Goal: Navigation & Orientation: Find specific page/section

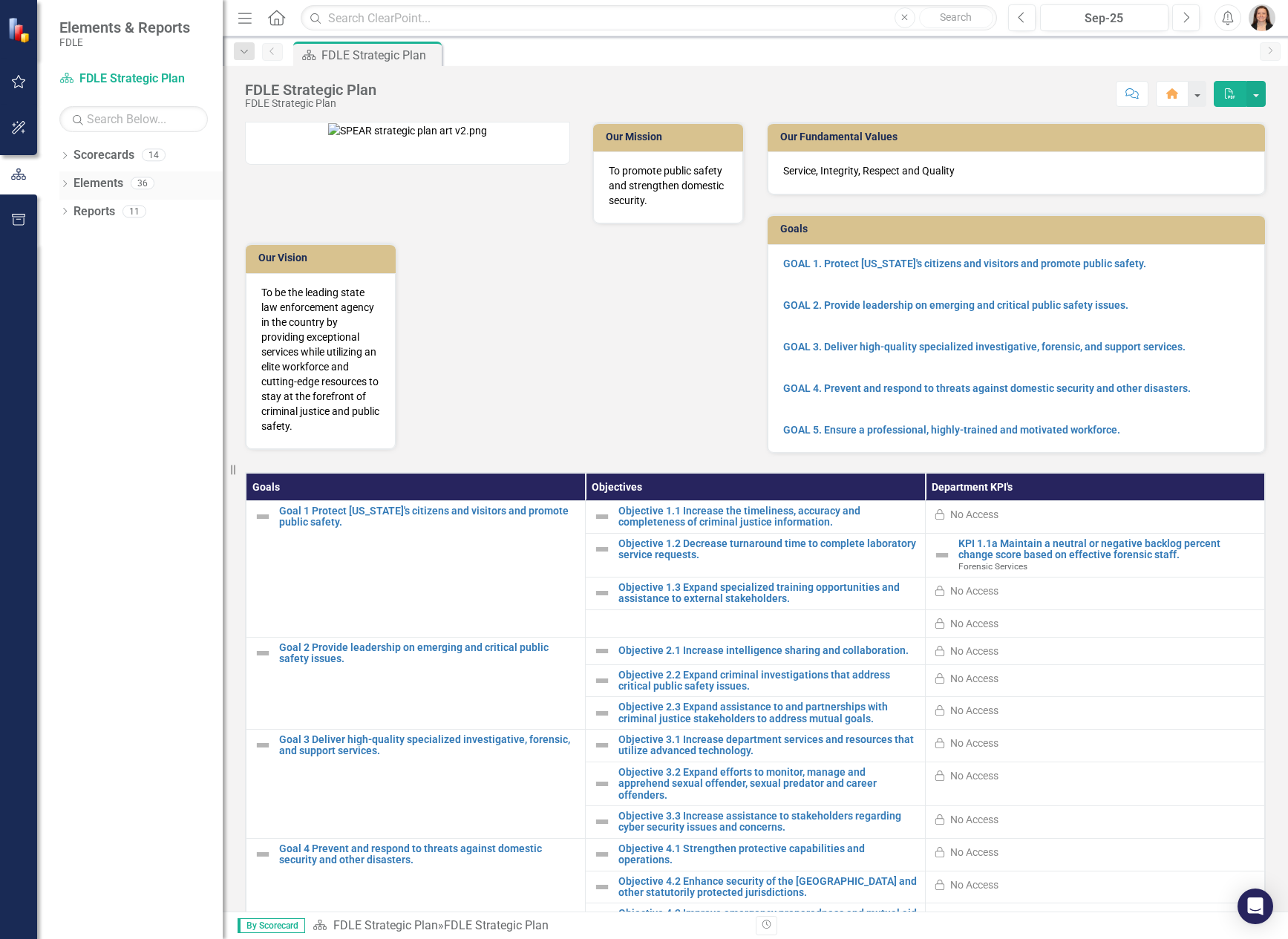
click at [67, 184] on icon at bounding box center [64, 184] width 4 height 7
click at [67, 184] on icon "Dropdown" at bounding box center [63, 183] width 8 height 11
click at [67, 214] on icon "Dropdown" at bounding box center [65, 213] width 11 height 8
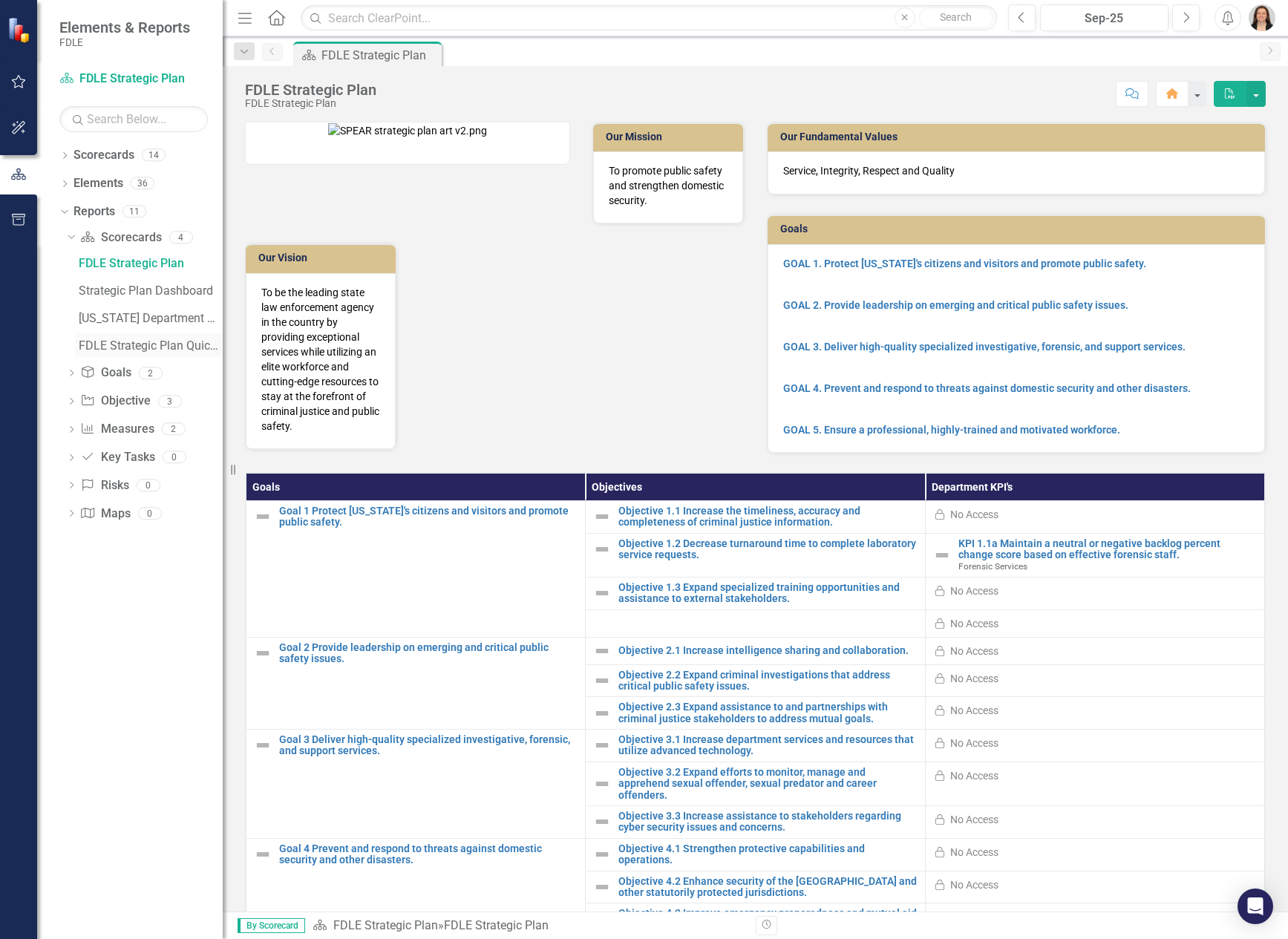
click at [126, 346] on div "FDLE Strategic Plan Quick View Charts" at bounding box center [151, 345] width 144 height 13
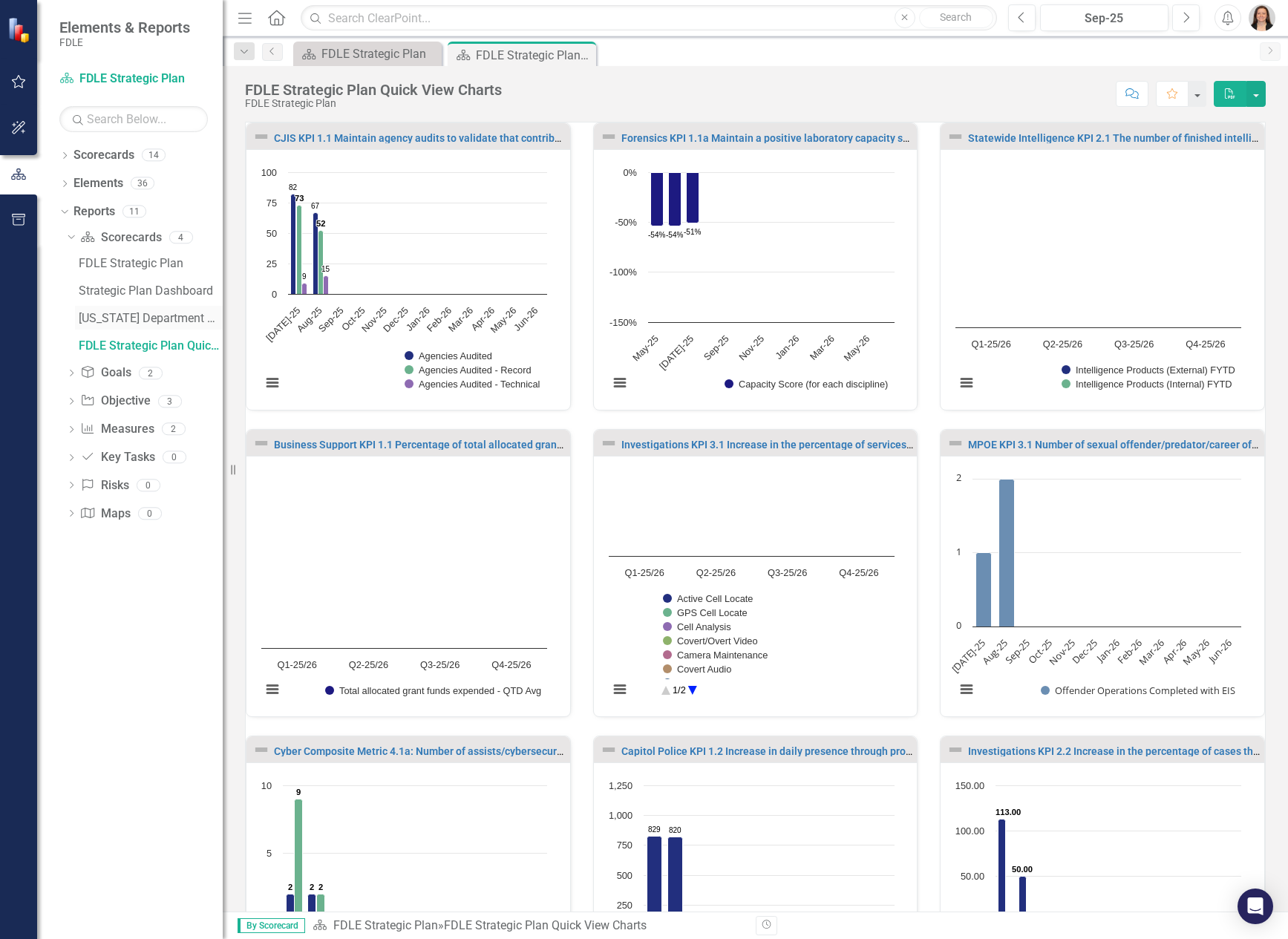
click at [122, 315] on div "[US_STATE] Department Of Law Enforcement Strategic Plan" at bounding box center [151, 318] width 144 height 13
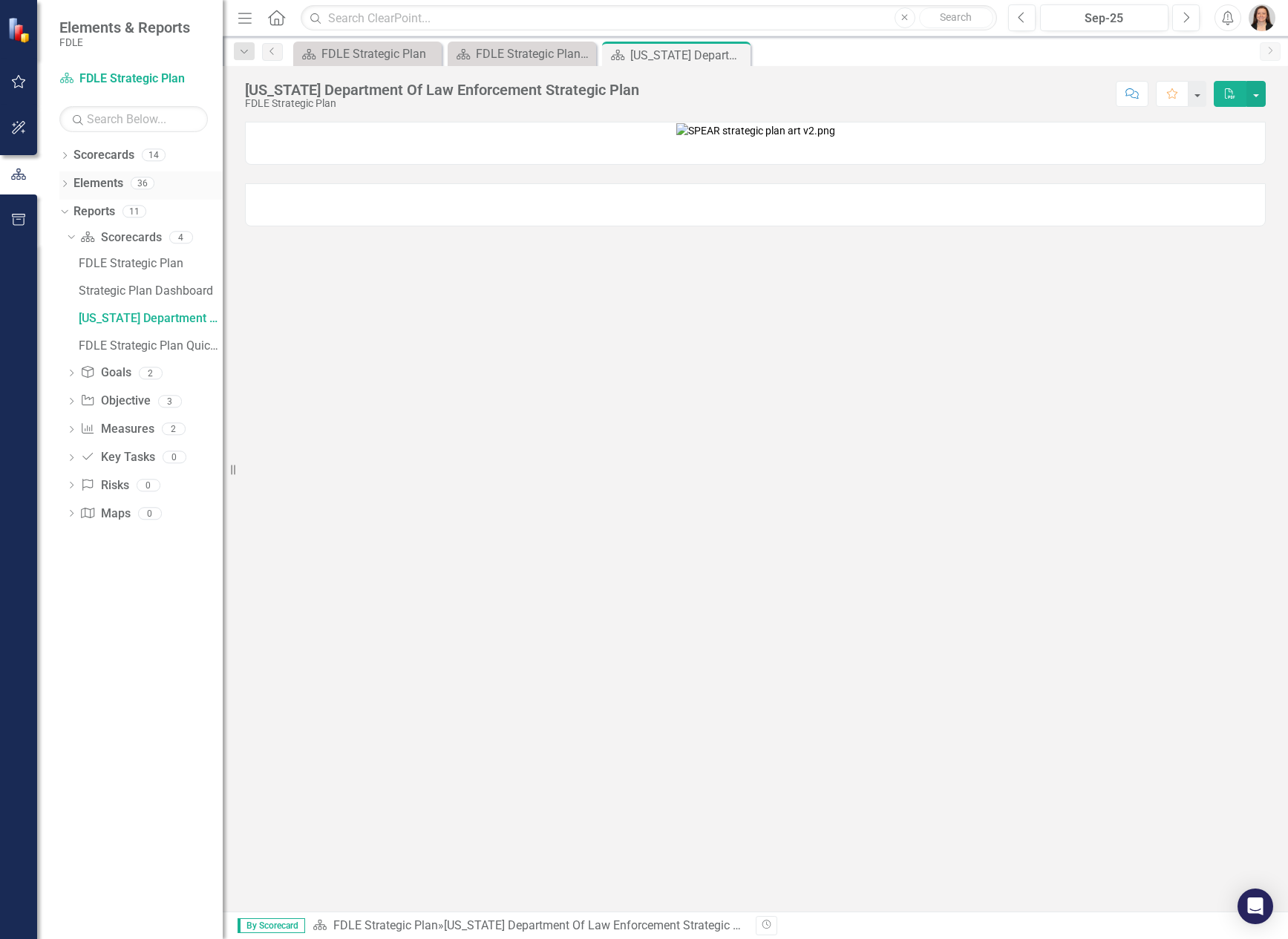
click at [86, 184] on link "Elements" at bounding box center [98, 184] width 50 height 17
click at [67, 185] on icon "Dropdown" at bounding box center [65, 185] width 11 height 8
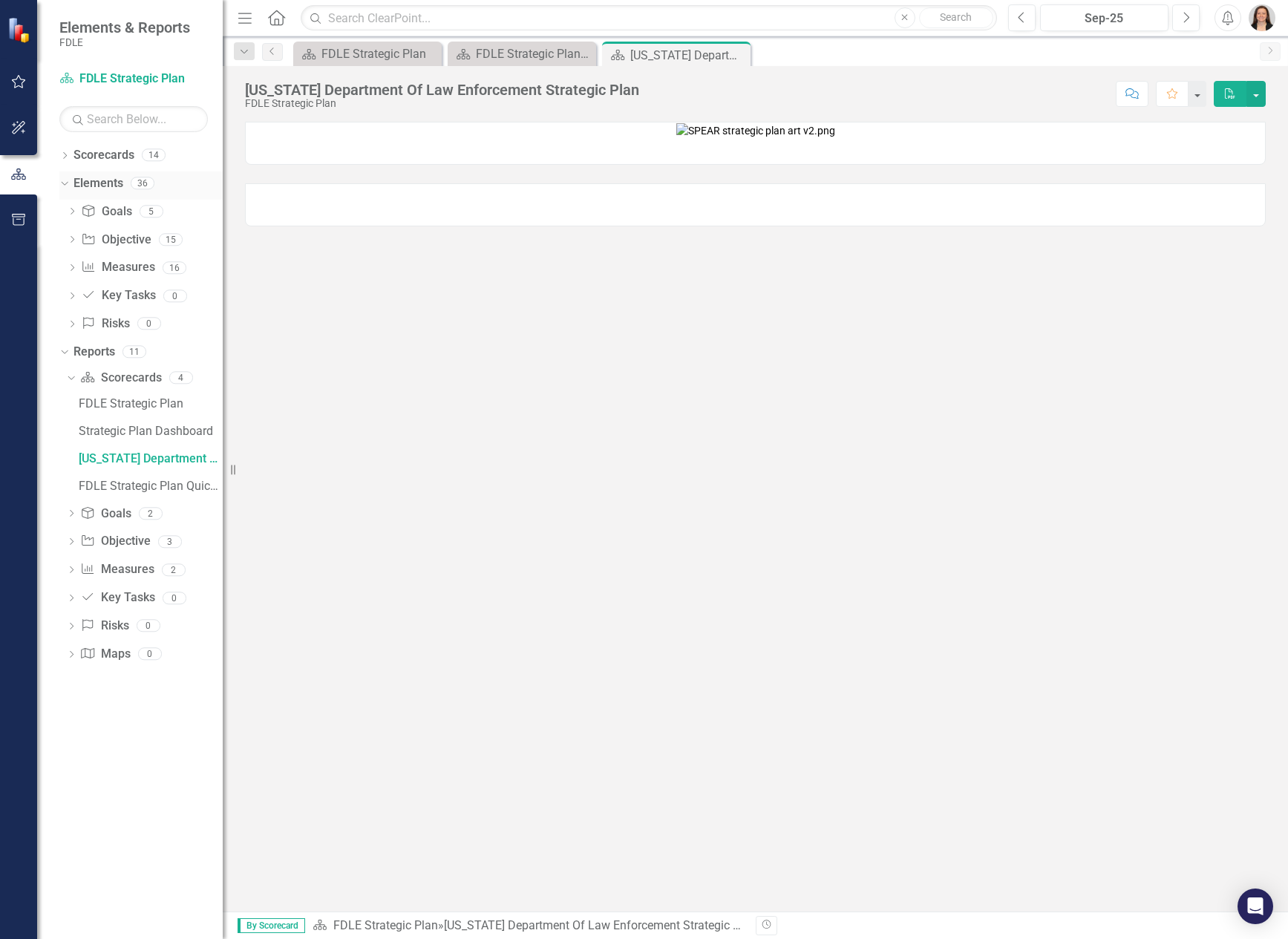
click at [67, 185] on icon "Dropdown" at bounding box center [63, 183] width 8 height 11
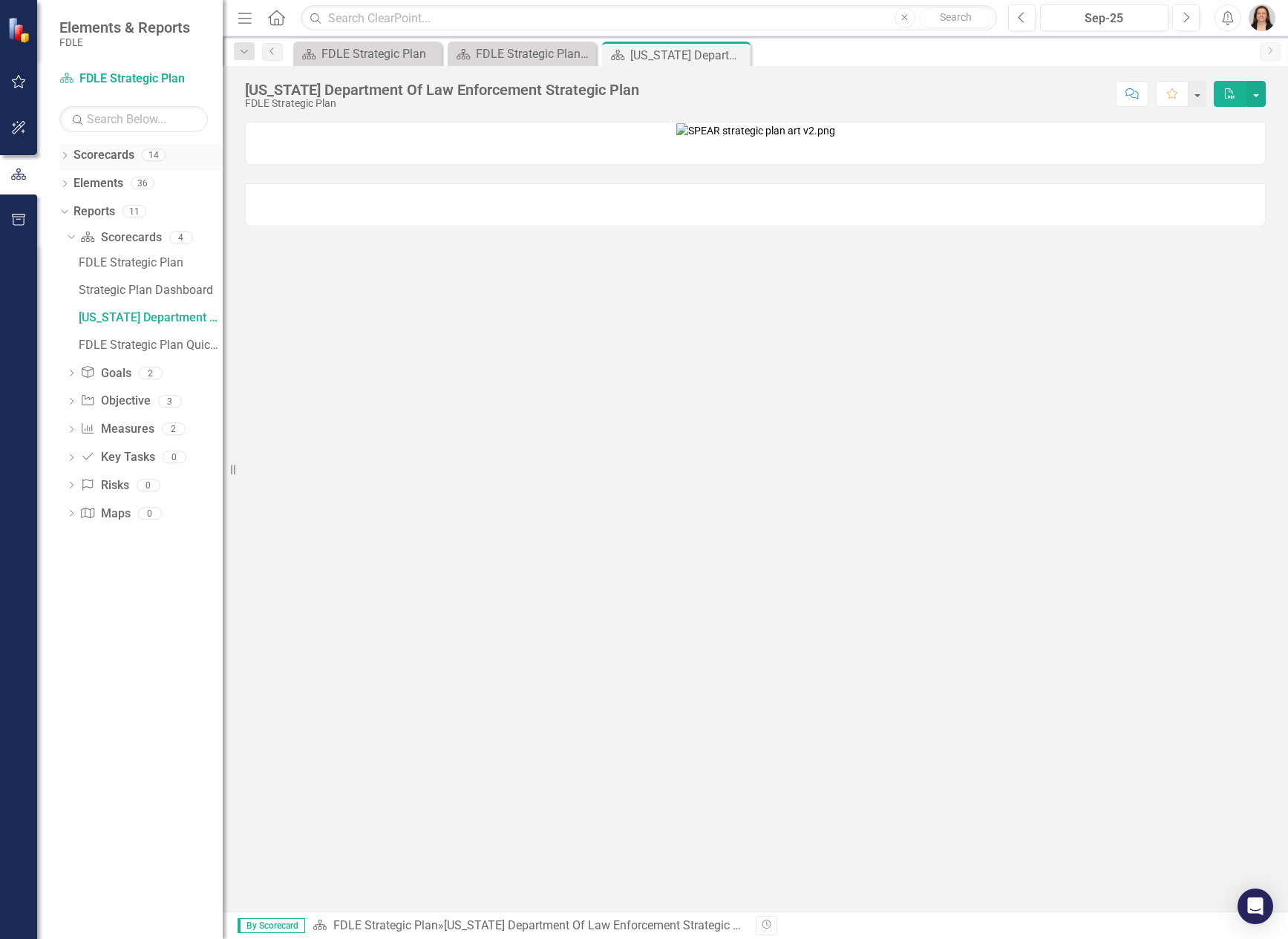
click at [67, 155] on icon "Dropdown" at bounding box center [65, 157] width 11 height 8
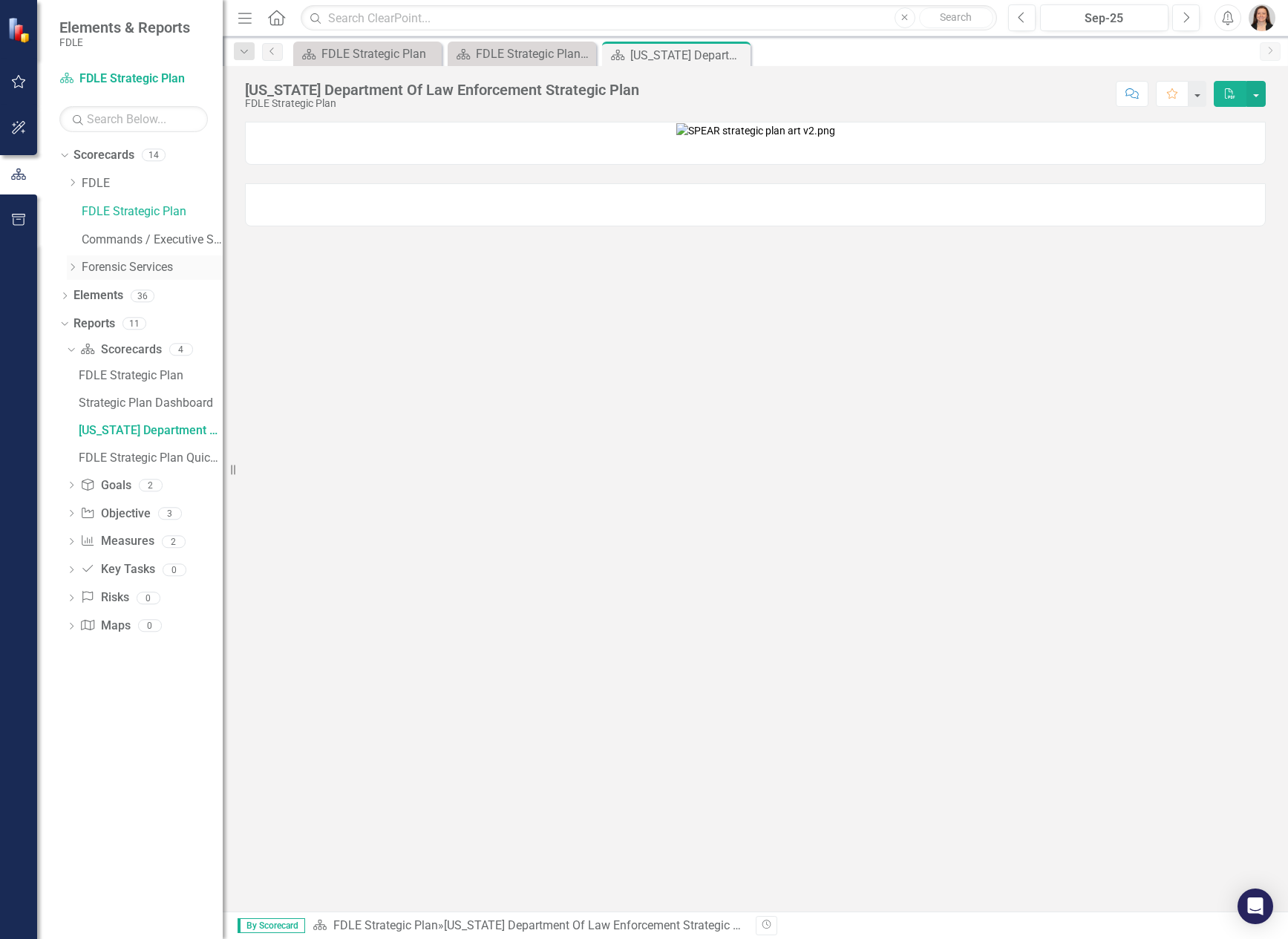
click at [75, 267] on icon "Dropdown" at bounding box center [72, 267] width 11 height 9
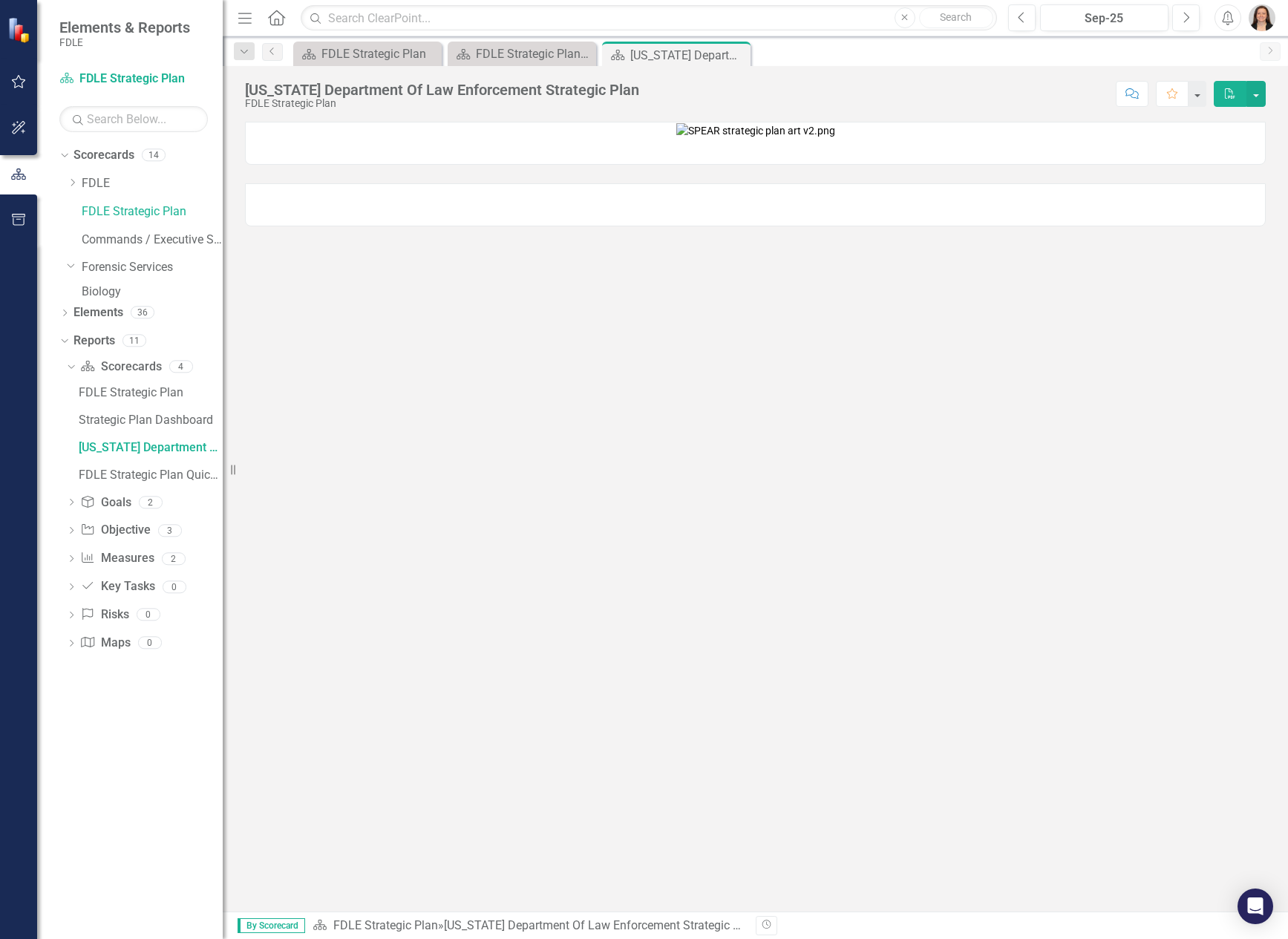
click at [275, 19] on icon at bounding box center [276, 18] width 17 height 15
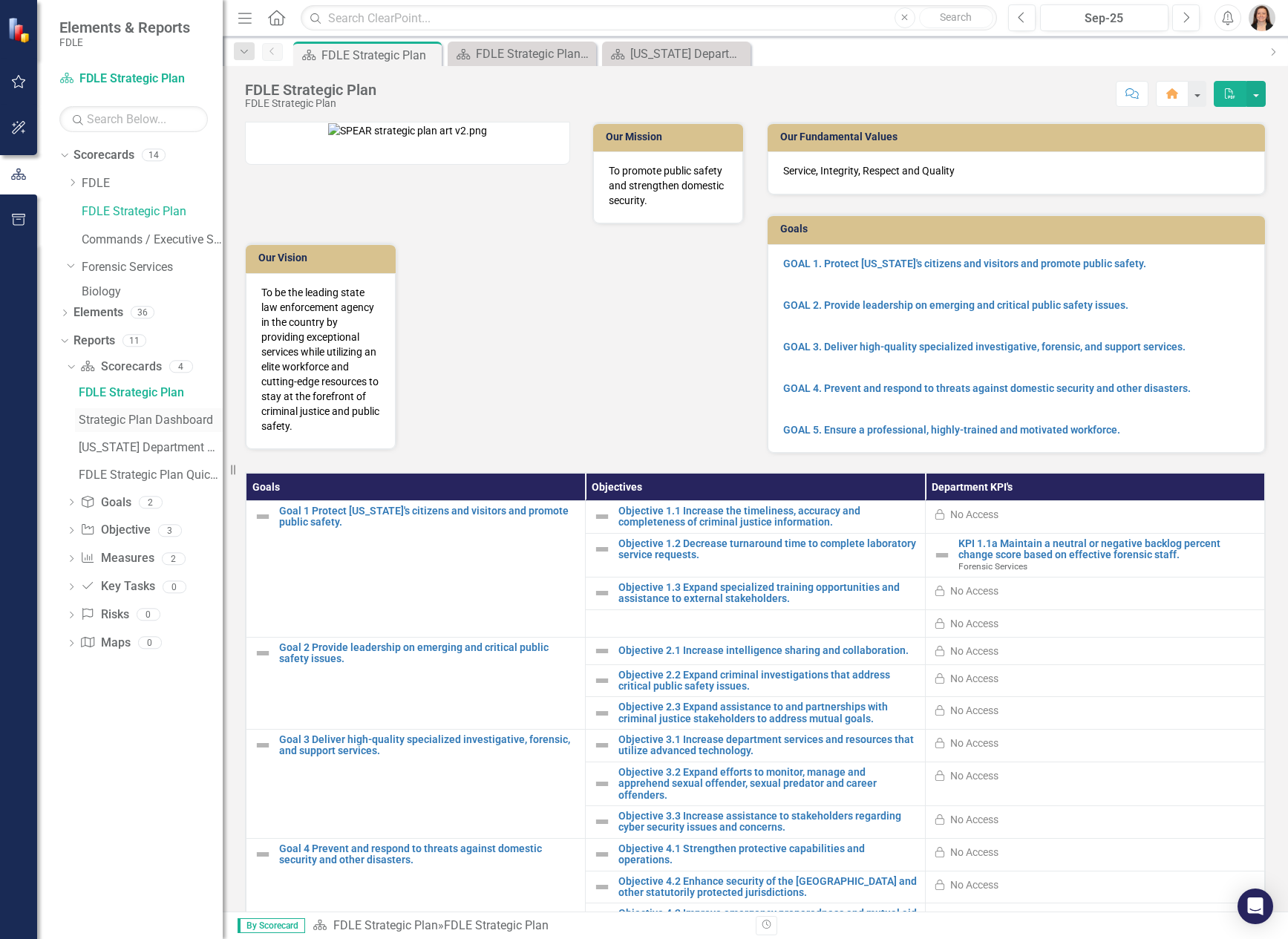
click at [123, 427] on div "Strategic Plan Dashboard" at bounding box center [151, 419] width 144 height 13
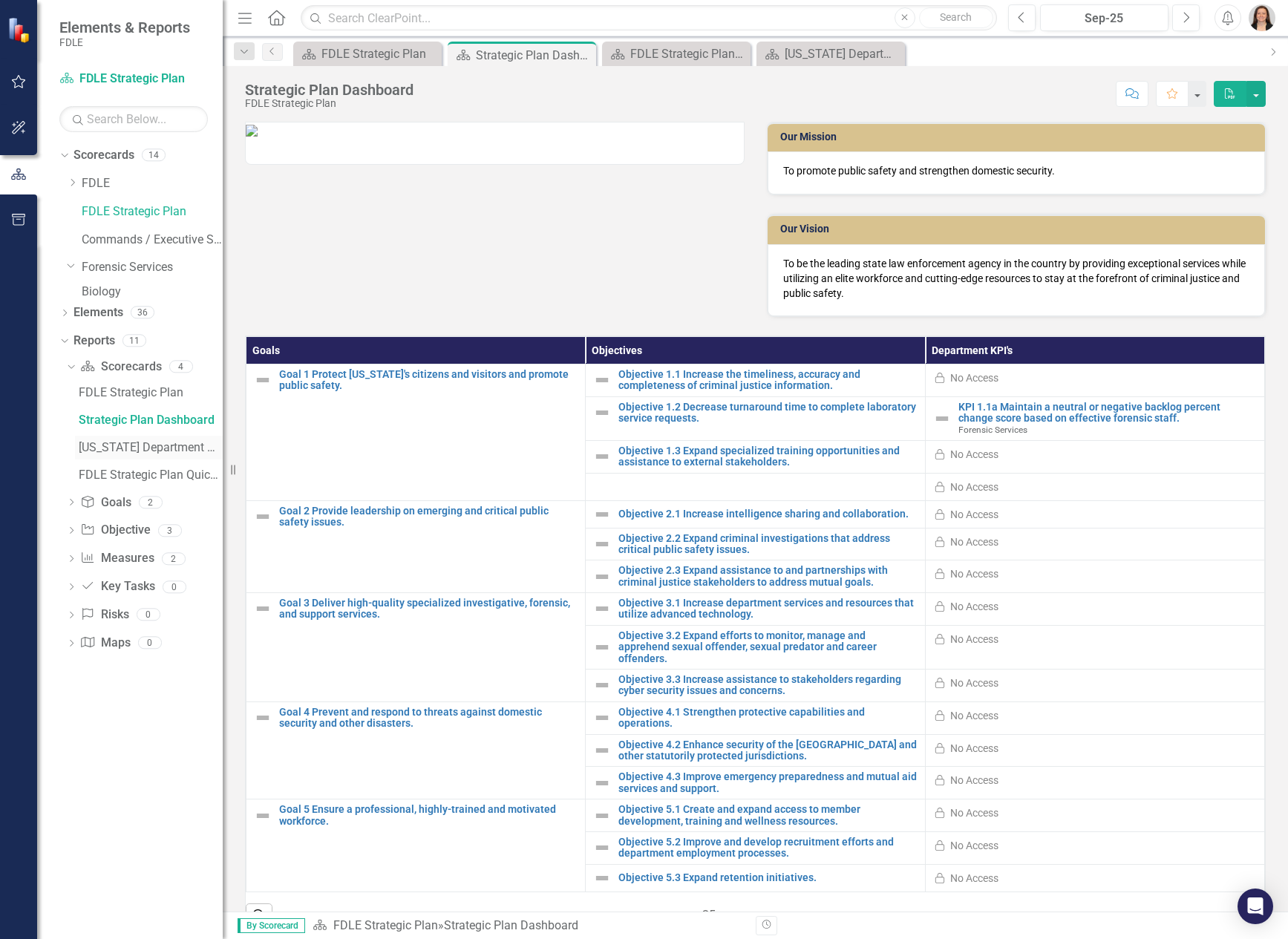
click at [130, 455] on div "[US_STATE] Department Of Law Enforcement Strategic Plan" at bounding box center [151, 447] width 144 height 13
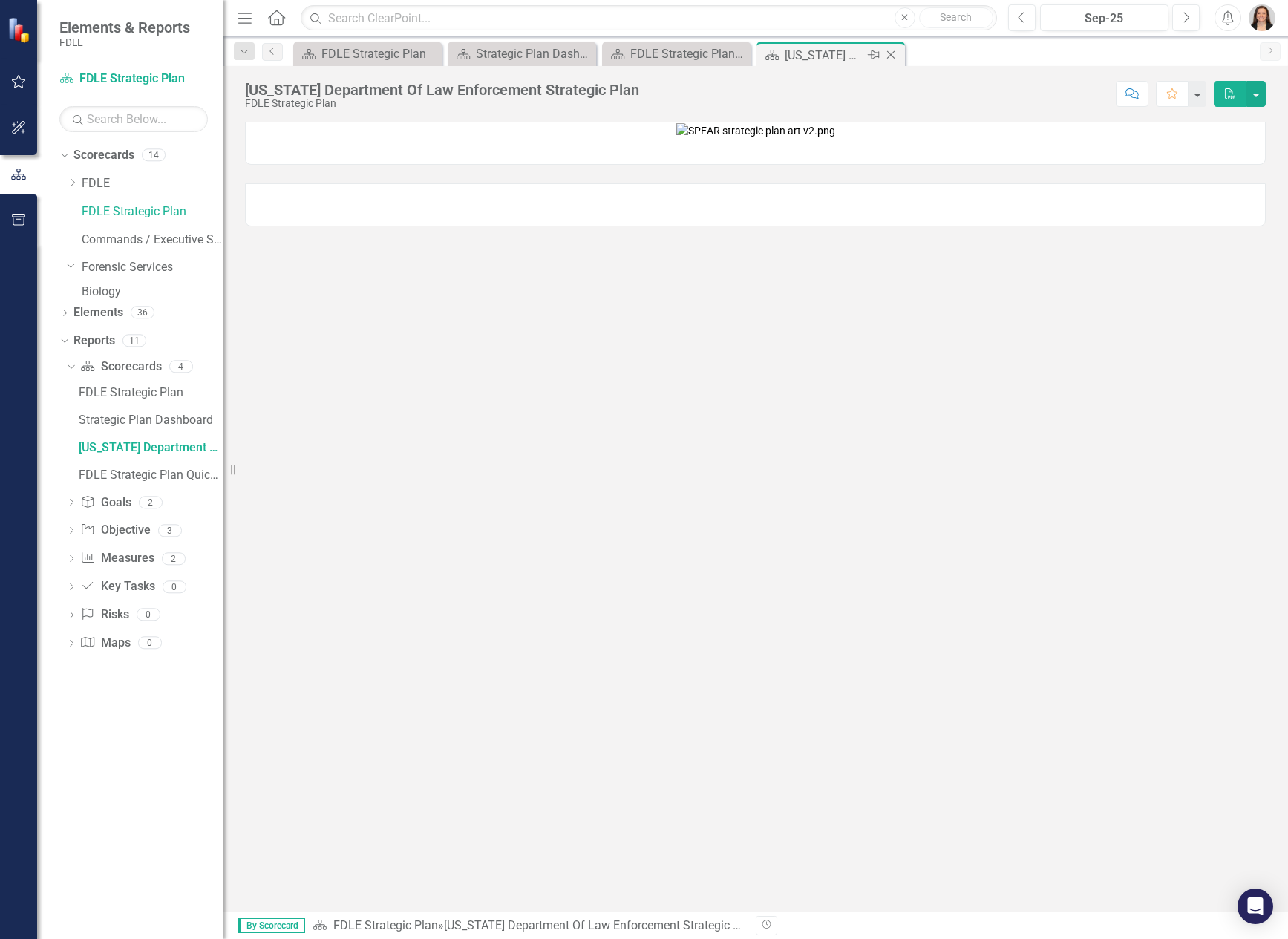
click at [890, 54] on icon at bounding box center [891, 55] width 8 height 8
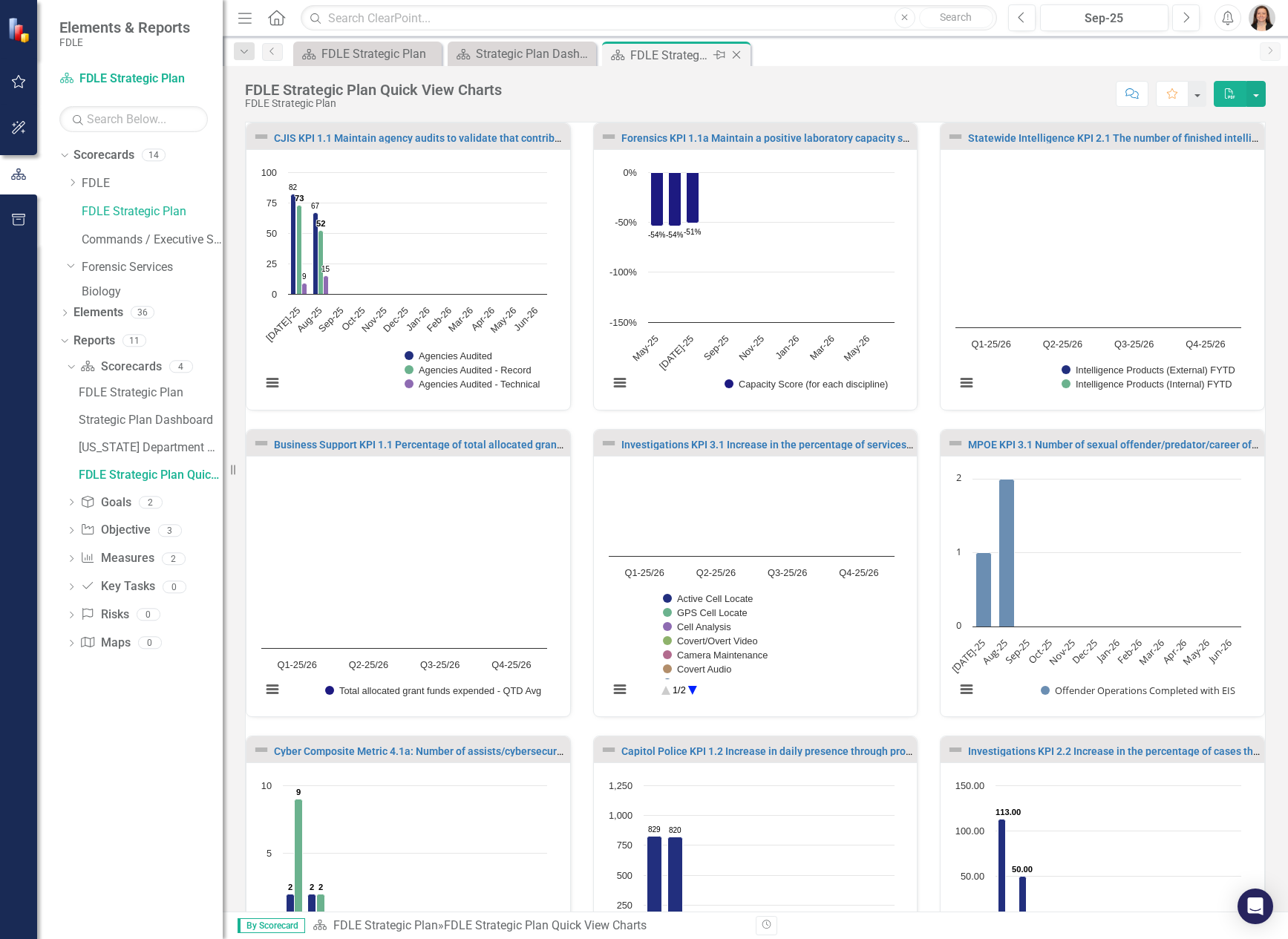
click at [738, 52] on icon "Close" at bounding box center [736, 55] width 15 height 12
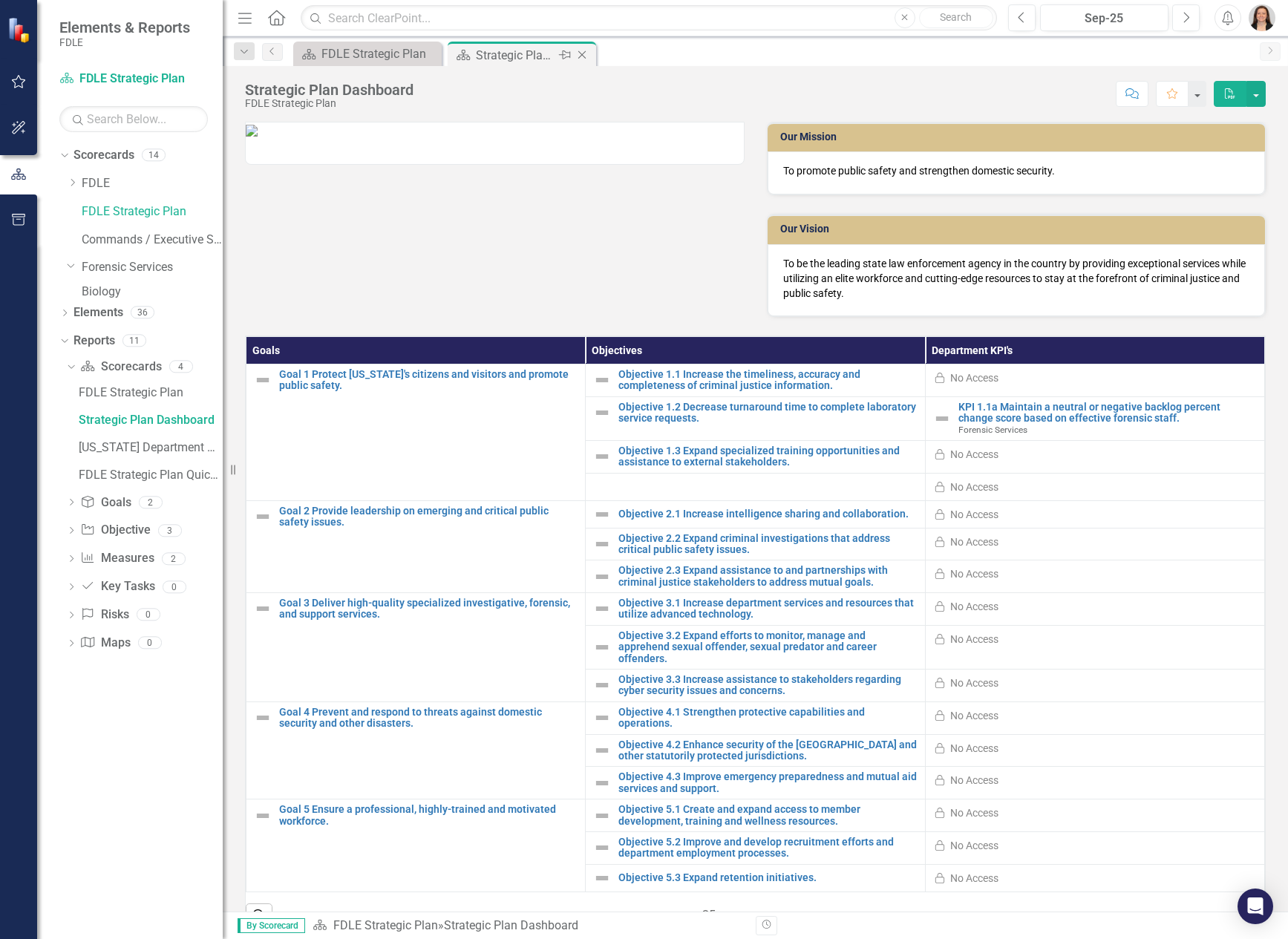
click at [582, 51] on icon "Close" at bounding box center [582, 55] width 15 height 12
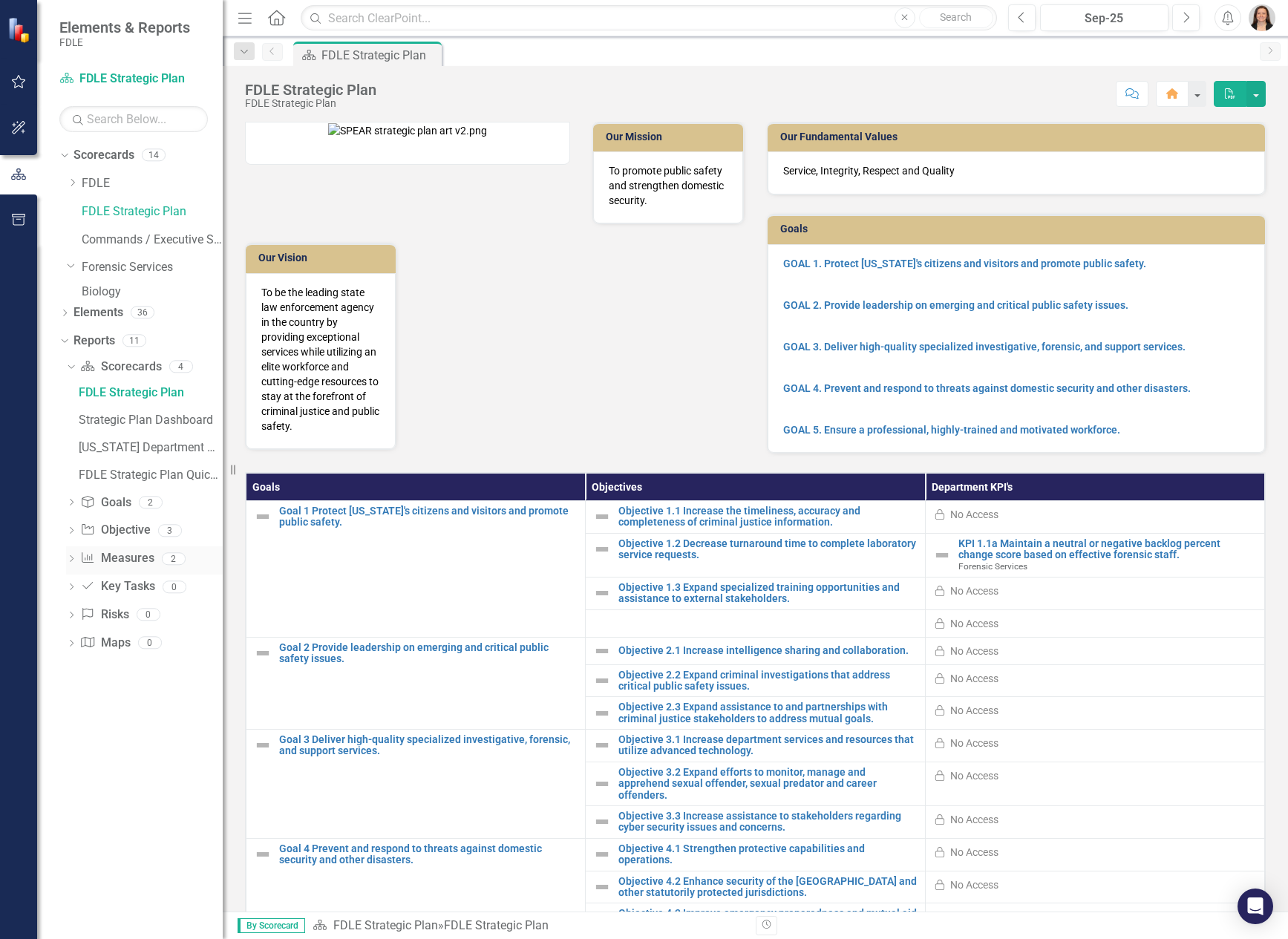
click at [72, 562] on icon at bounding box center [71, 559] width 4 height 7
click at [71, 456] on icon "Dropdown" at bounding box center [69, 451] width 8 height 11
click at [72, 484] on icon "Dropdown" at bounding box center [71, 481] width 11 height 8
click at [70, 484] on icon "Dropdown" at bounding box center [69, 479] width 8 height 11
click at [70, 484] on icon "Dropdown" at bounding box center [71, 481] width 11 height 8
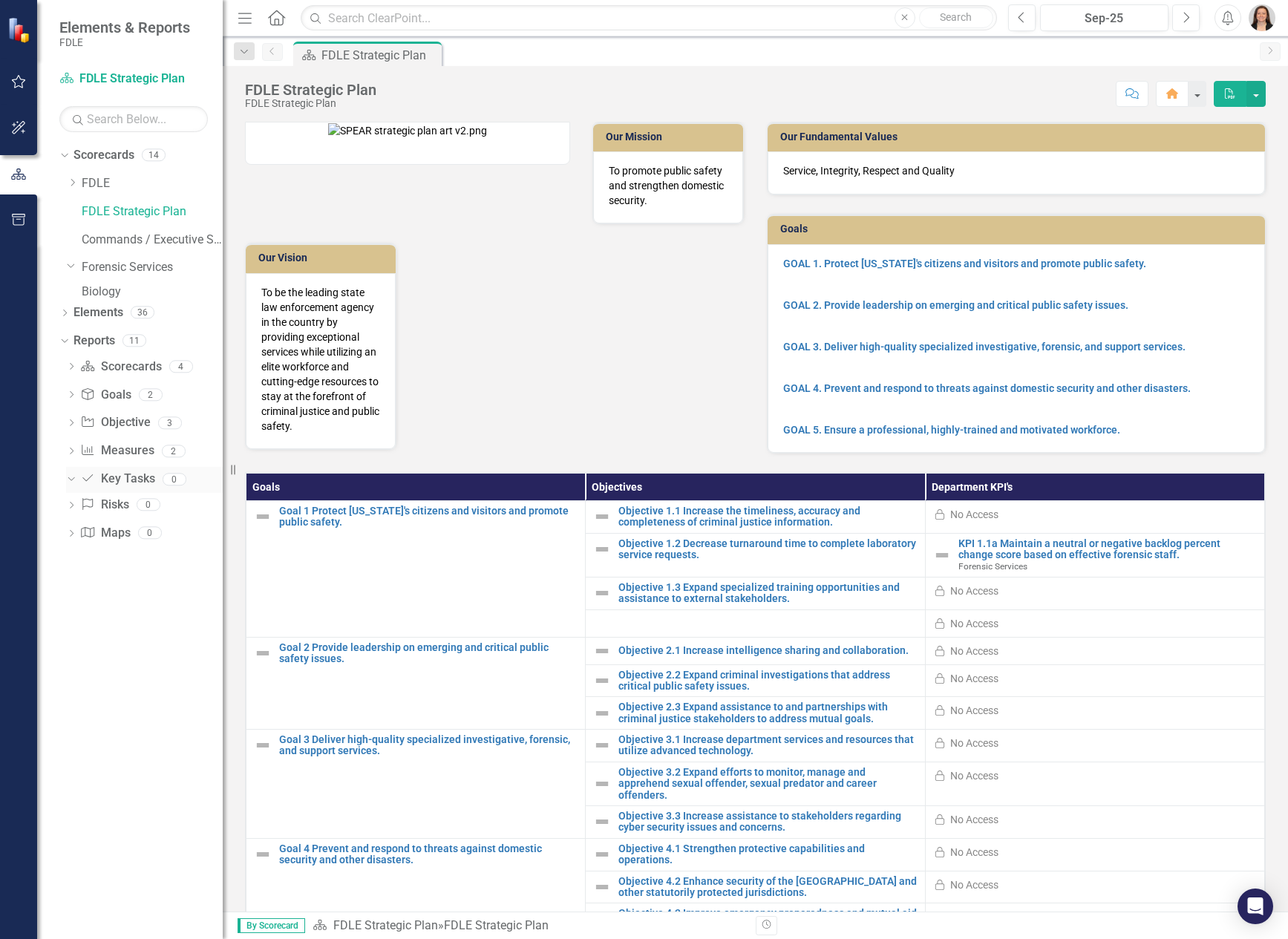
click at [71, 484] on icon "Dropdown" at bounding box center [69, 479] width 8 height 11
click at [96, 237] on link "Commands / Executive Support Branch" at bounding box center [152, 240] width 141 height 17
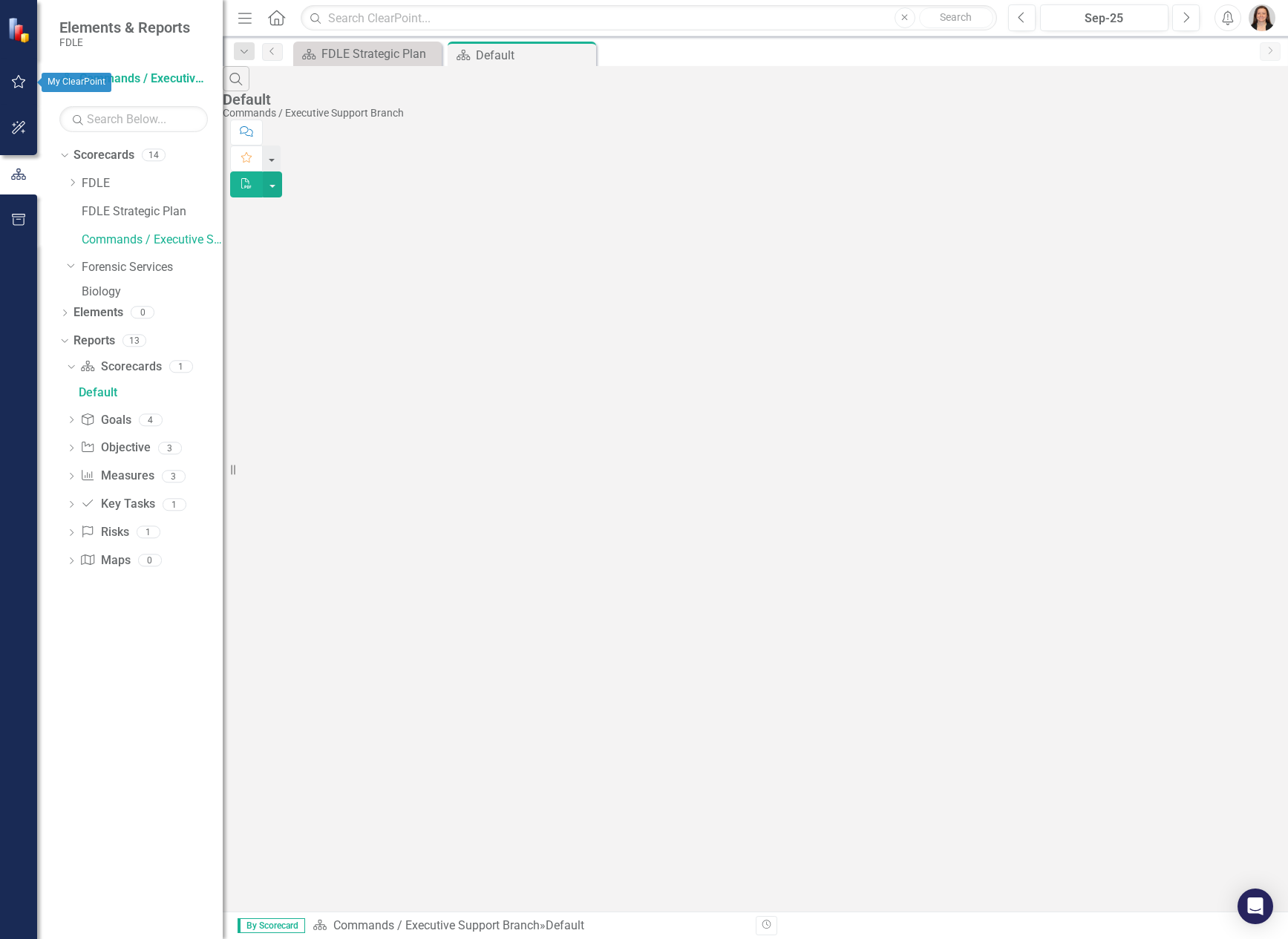
click at [16, 80] on icon "button" at bounding box center [19, 82] width 15 height 12
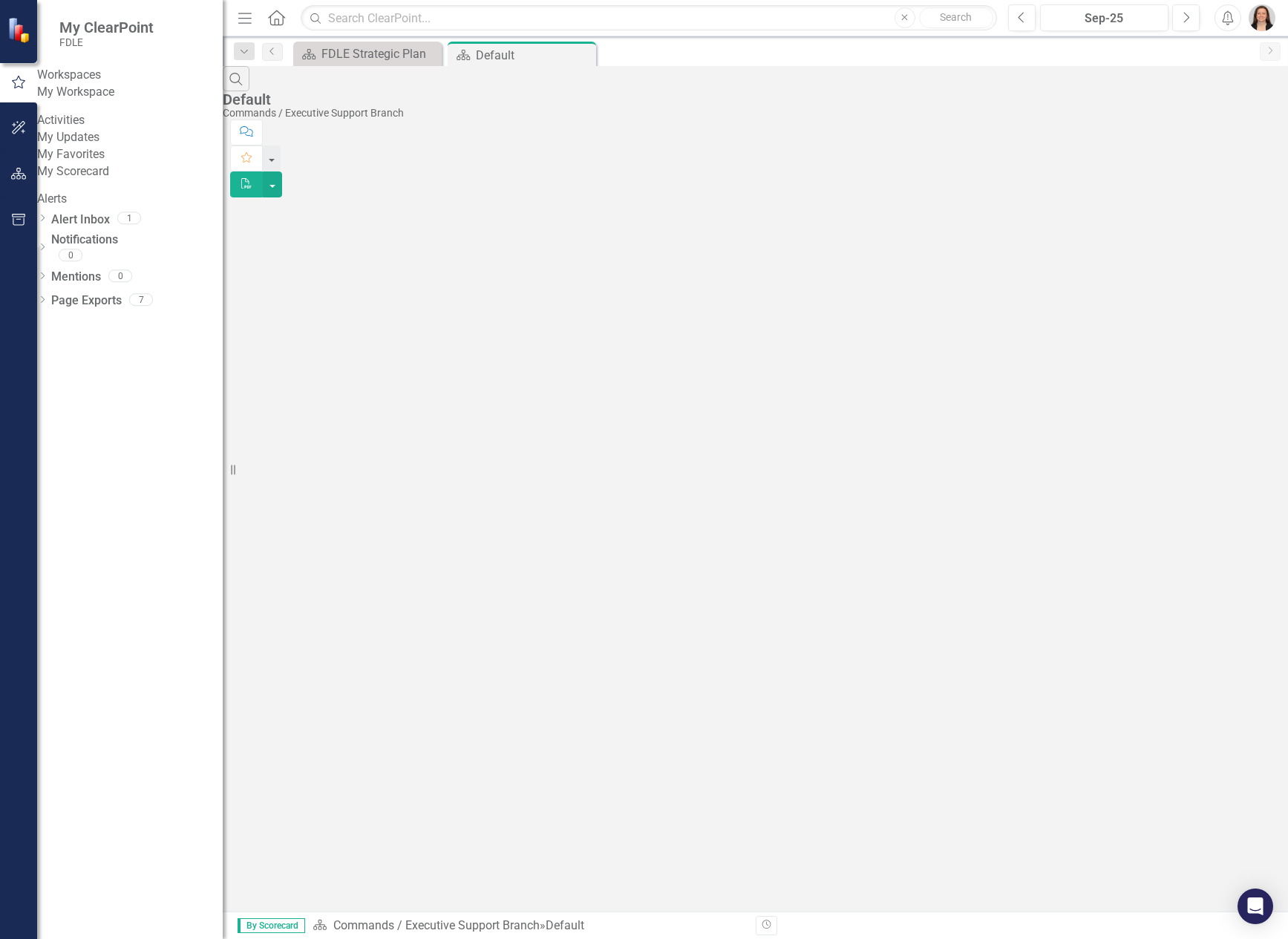
click at [99, 101] on link "My Workspace" at bounding box center [129, 93] width 185 height 17
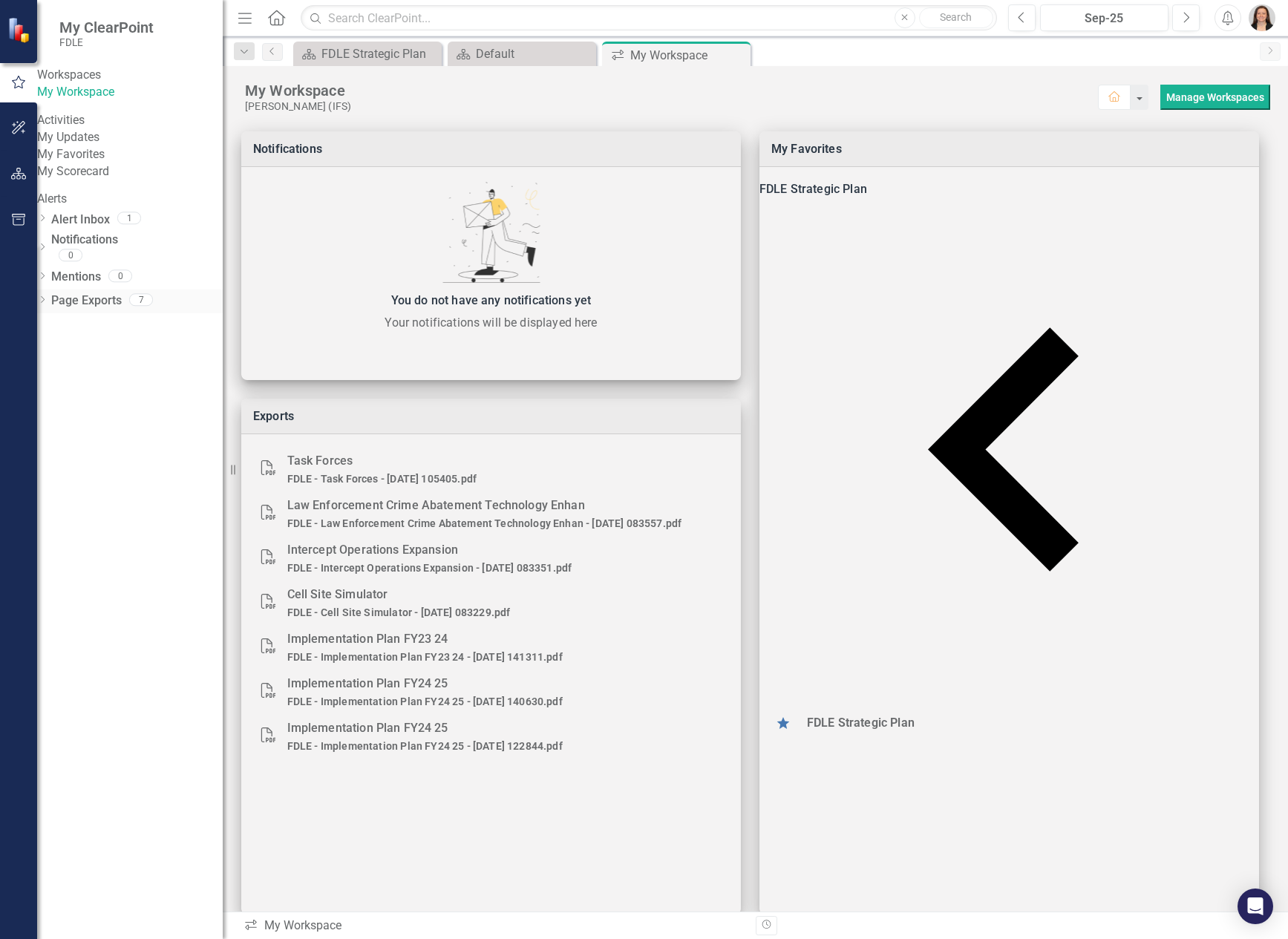
click at [99, 309] on link "Page Exports" at bounding box center [86, 301] width 70 height 17
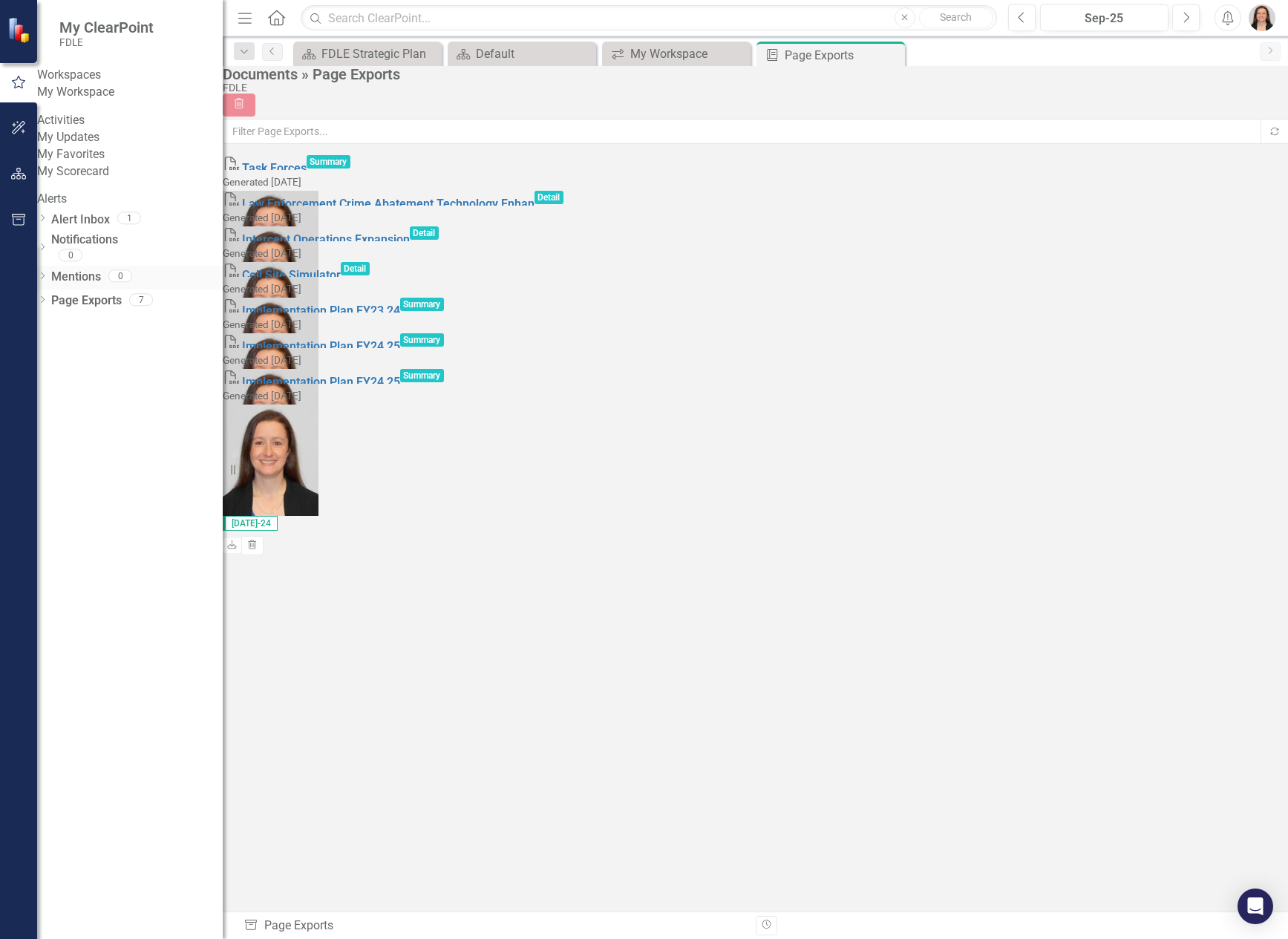
click at [95, 285] on link "Mentions" at bounding box center [76, 277] width 50 height 17
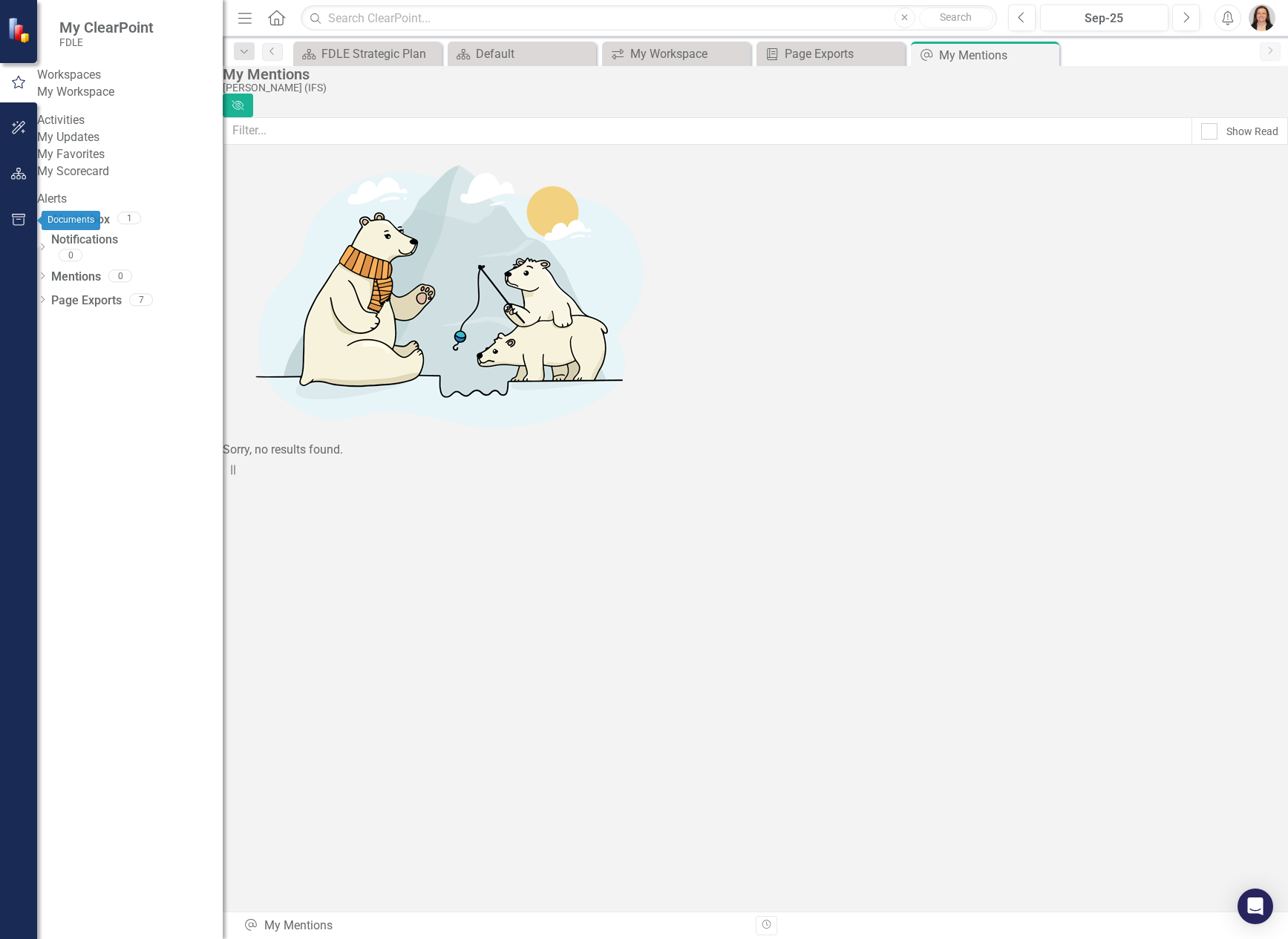
click at [18, 216] on icon "button" at bounding box center [19, 220] width 15 height 12
click at [17, 122] on icon "button" at bounding box center [18, 127] width 13 height 13
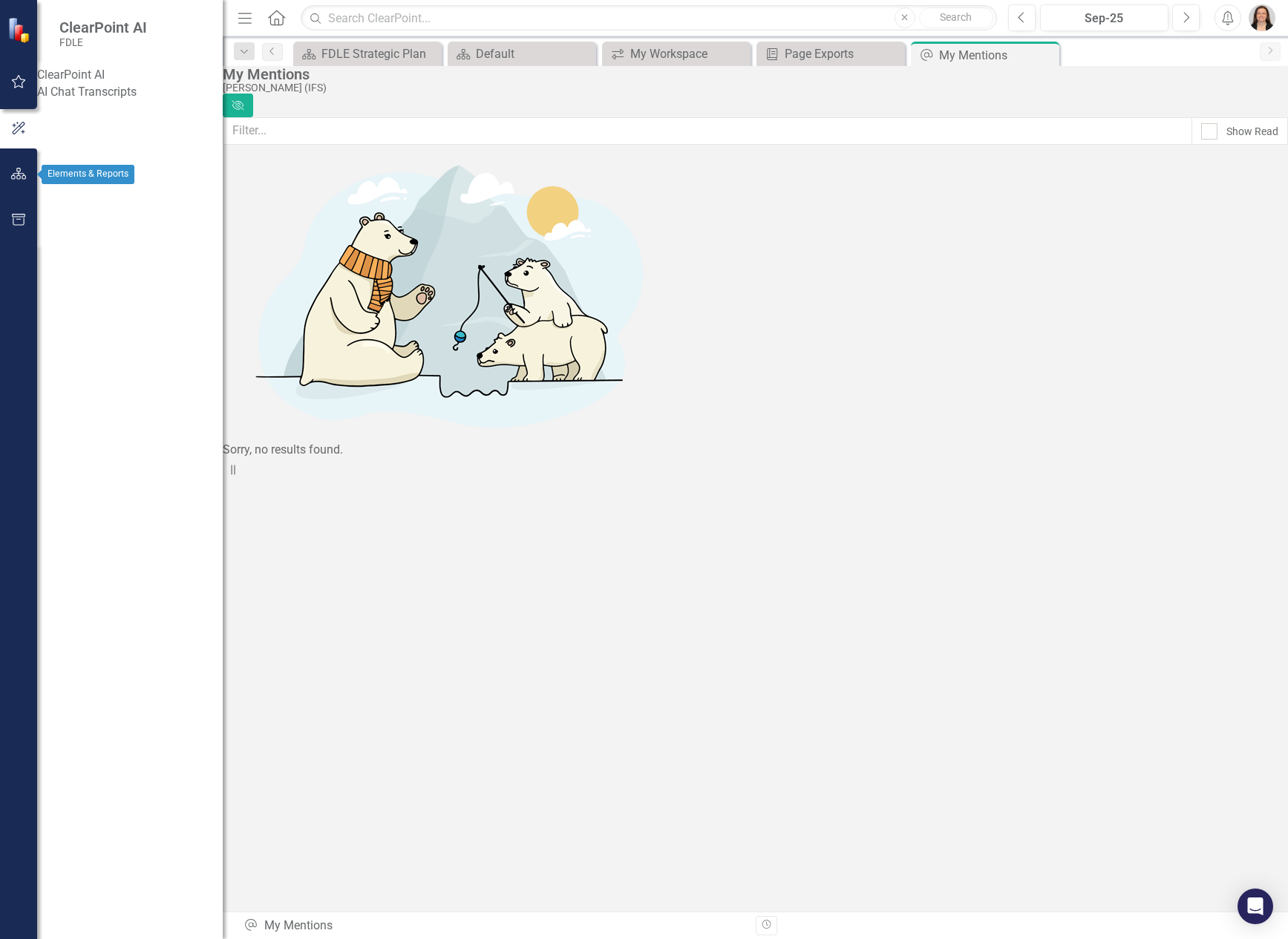
click at [22, 174] on icon "button" at bounding box center [19, 174] width 15 height 12
click at [91, 159] on link "Scorecards" at bounding box center [104, 155] width 61 height 17
click at [63, 154] on icon "Dropdown" at bounding box center [65, 157] width 11 height 8
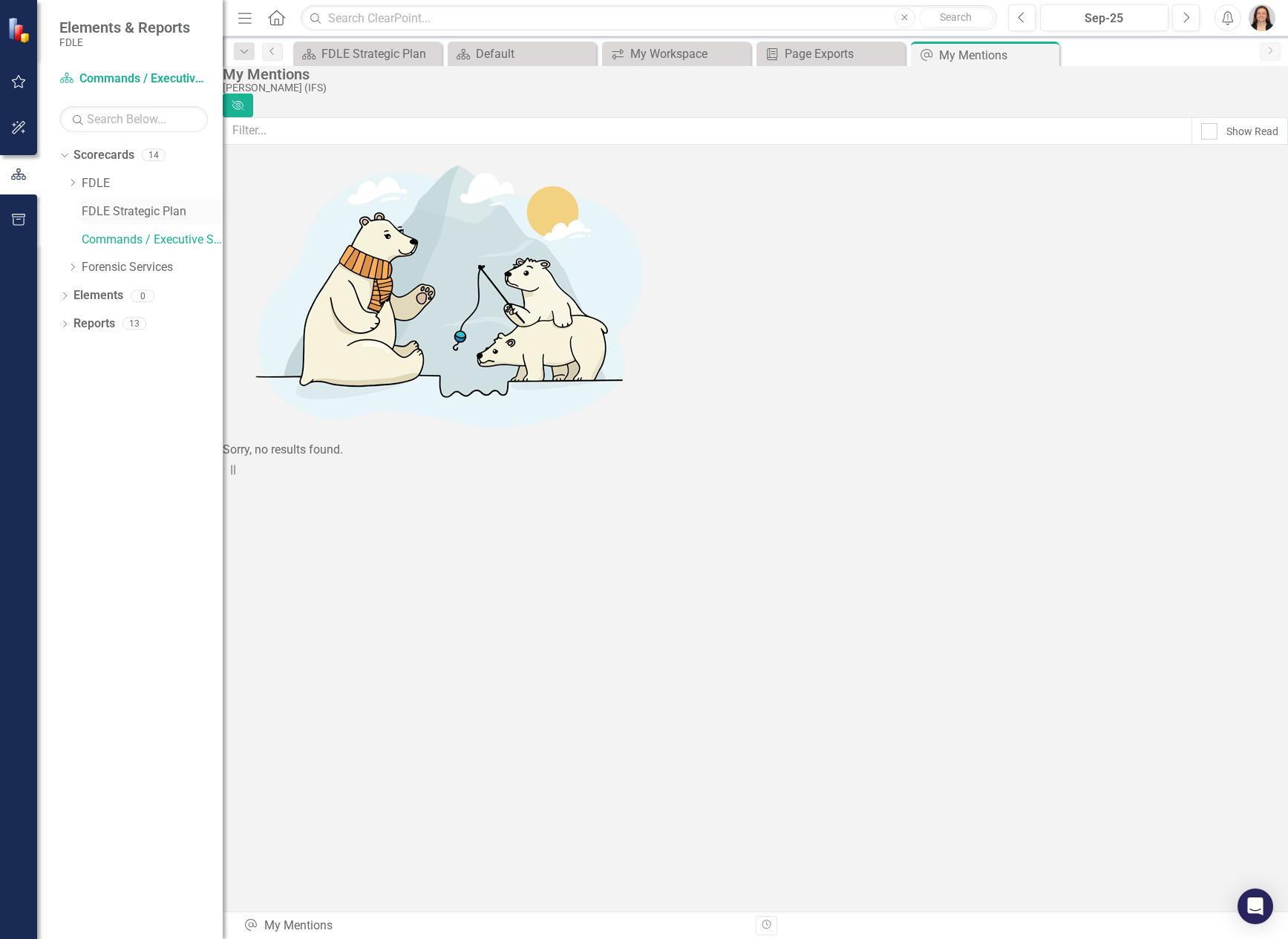
click at [88, 212] on link "FDLE Strategic Plan" at bounding box center [152, 212] width 141 height 17
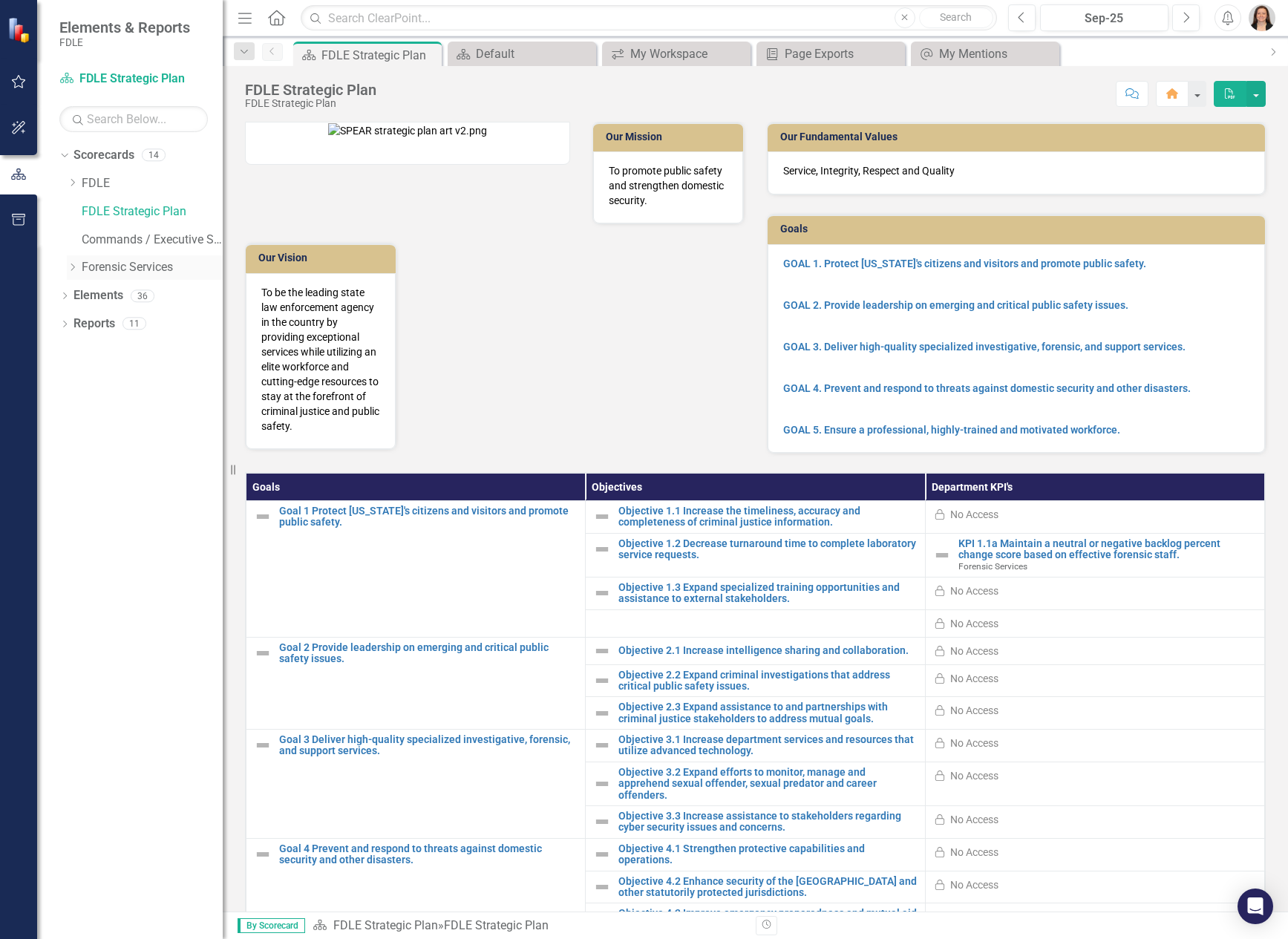
click at [108, 267] on link "Forensic Services" at bounding box center [152, 268] width 141 height 17
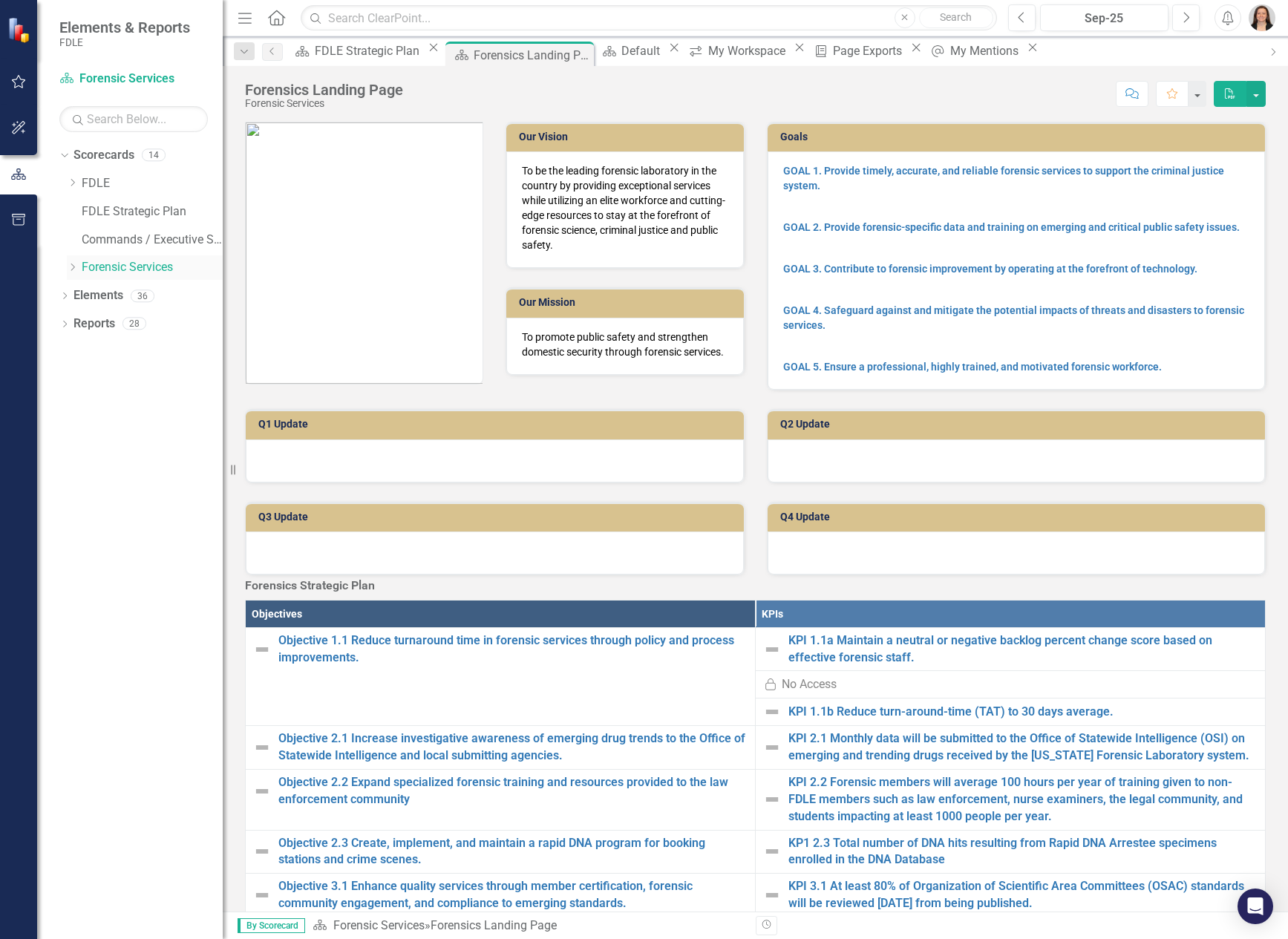
click at [78, 268] on icon "Dropdown" at bounding box center [72, 267] width 11 height 9
click at [96, 295] on div "Biology" at bounding box center [152, 292] width 141 height 17
click at [119, 296] on link "Biology" at bounding box center [152, 292] width 141 height 17
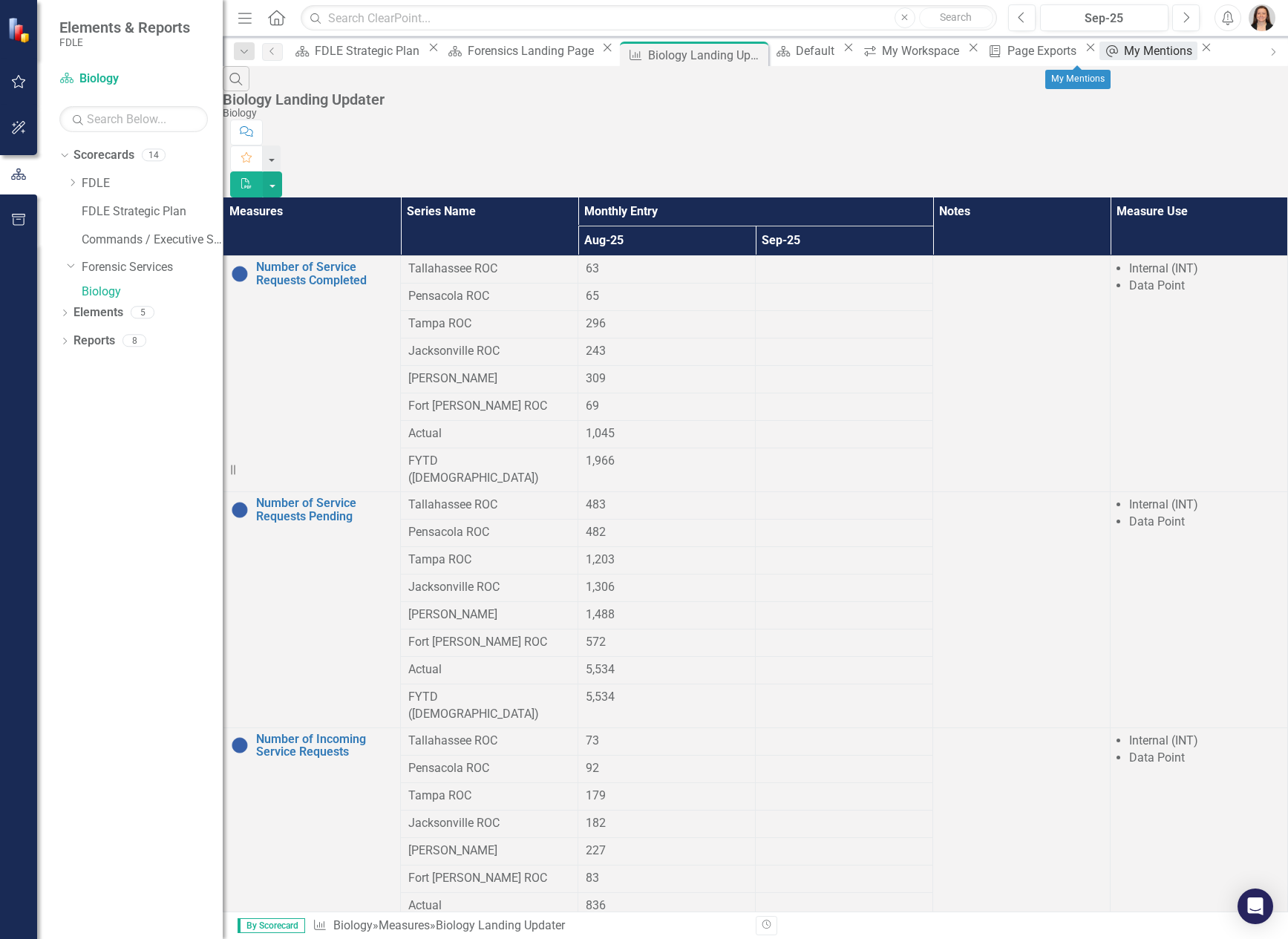
click at [1124, 55] on div "My Mentions" at bounding box center [1160, 51] width 73 height 18
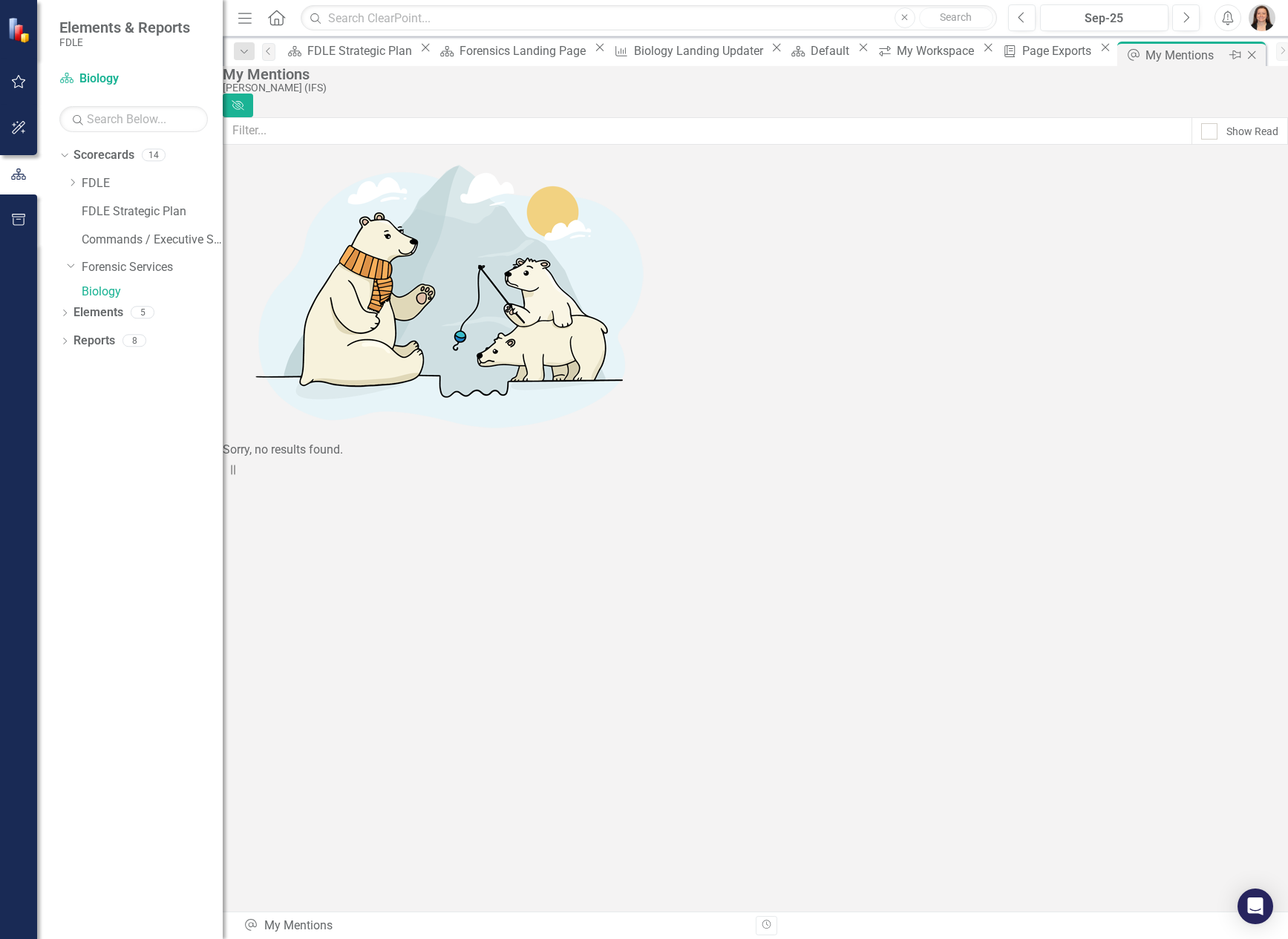
click at [1244, 54] on icon "Close" at bounding box center [1251, 55] width 15 height 12
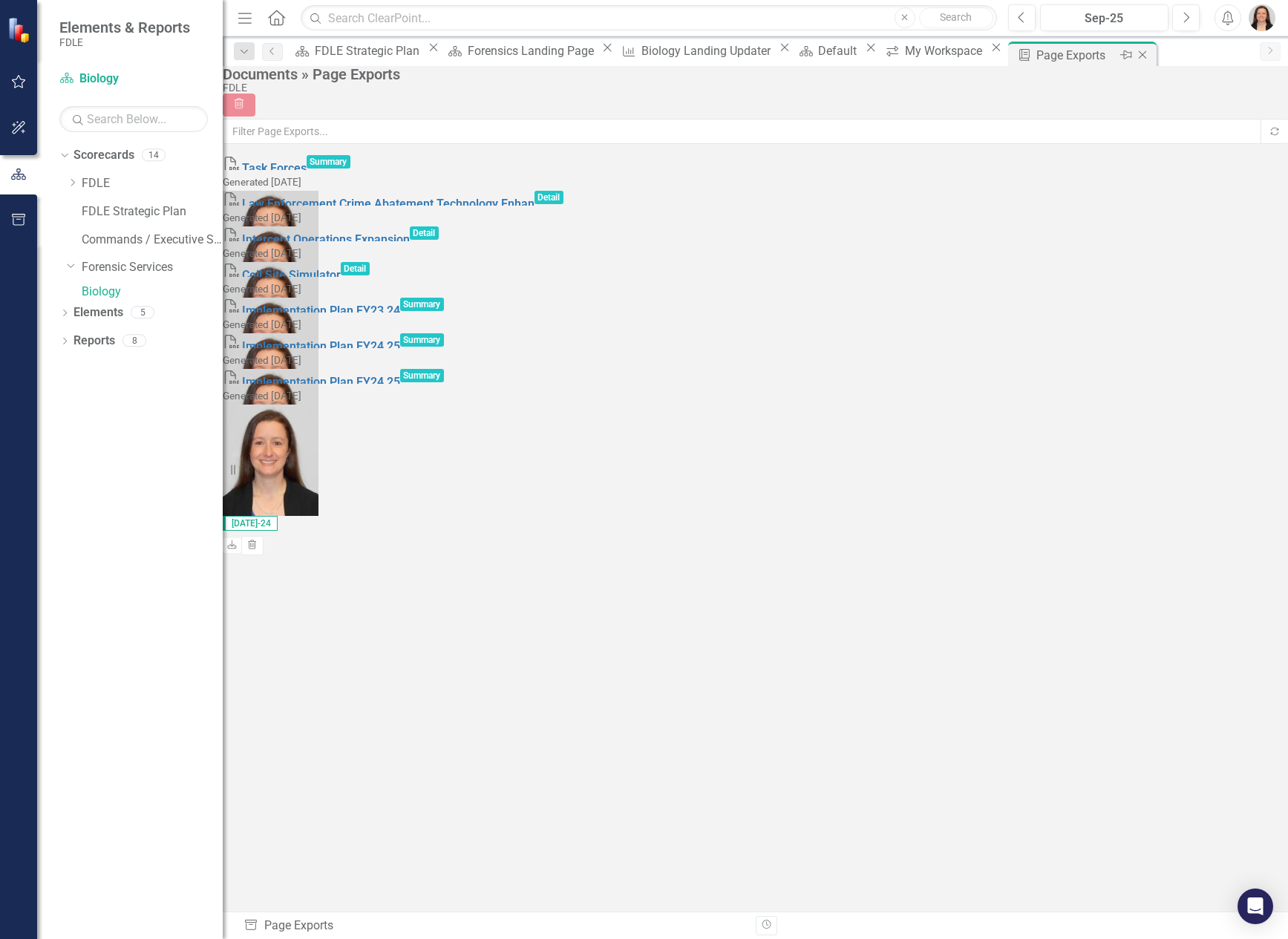
click at [1135, 49] on icon "Close" at bounding box center [1142, 55] width 15 height 12
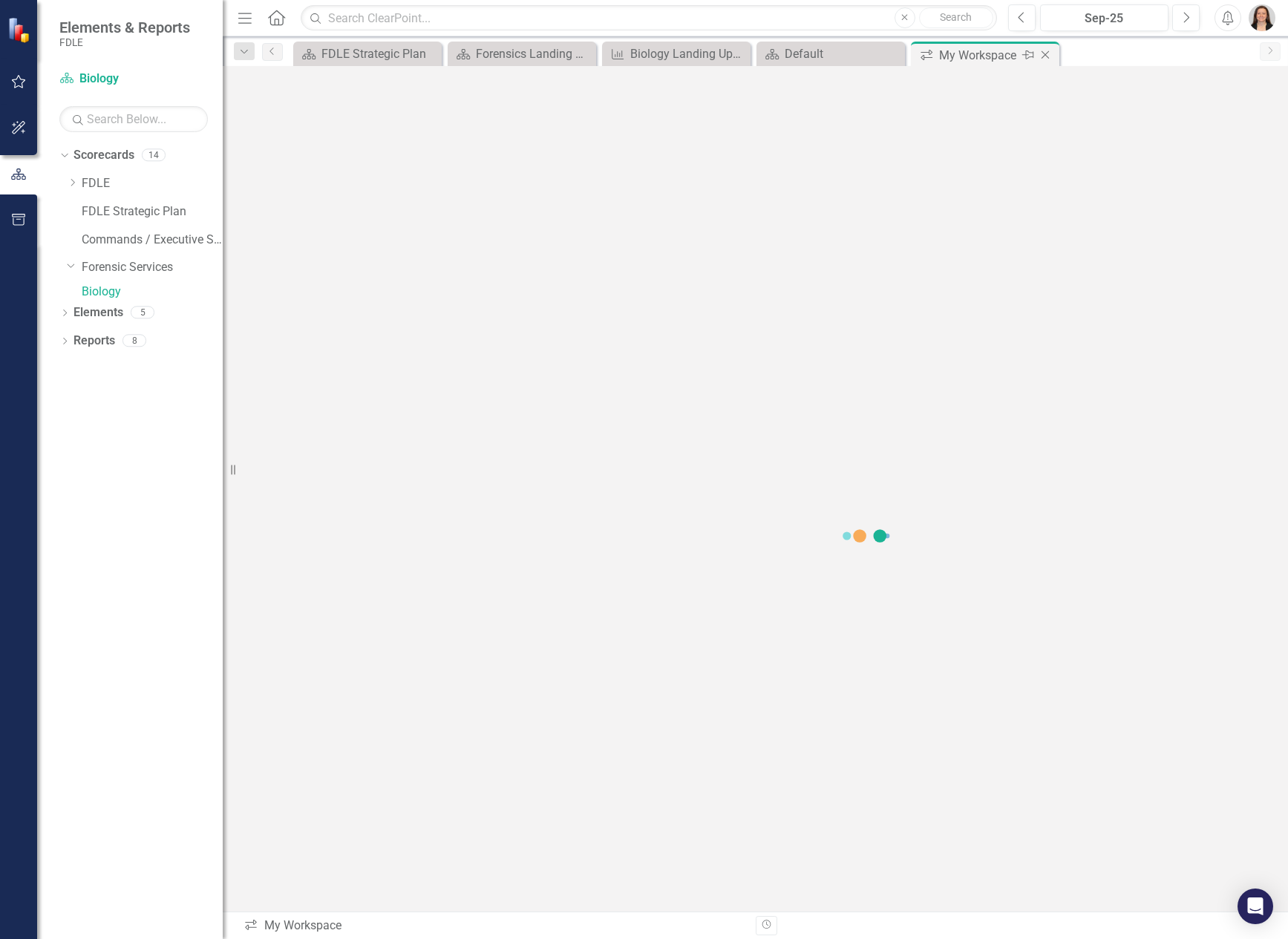
click at [960, 57] on div "My Workspace" at bounding box center [979, 55] width 80 height 18
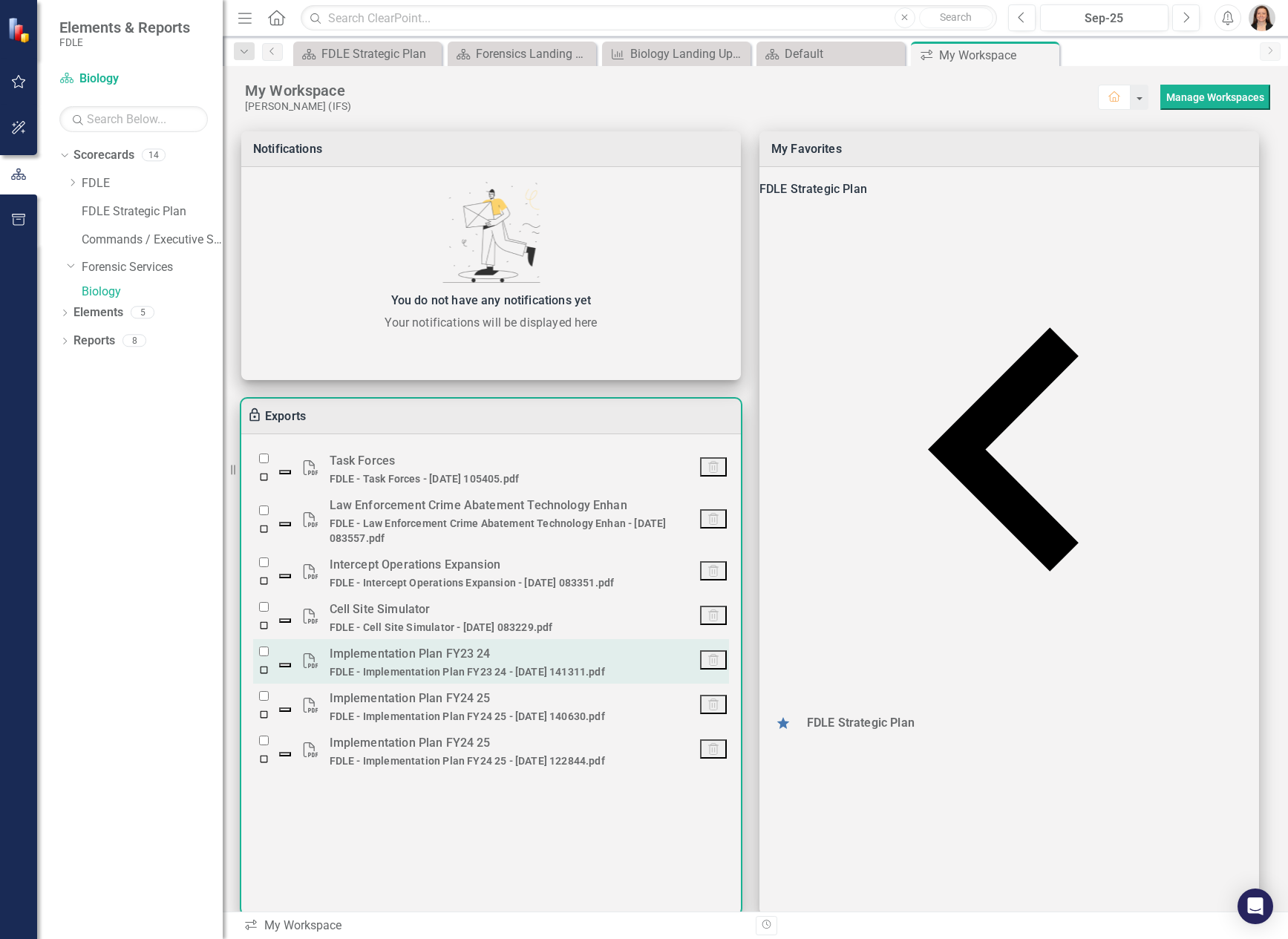
click at [419, 664] on div "Implementation Plan FY23 24" at bounding box center [508, 654] width 357 height 21
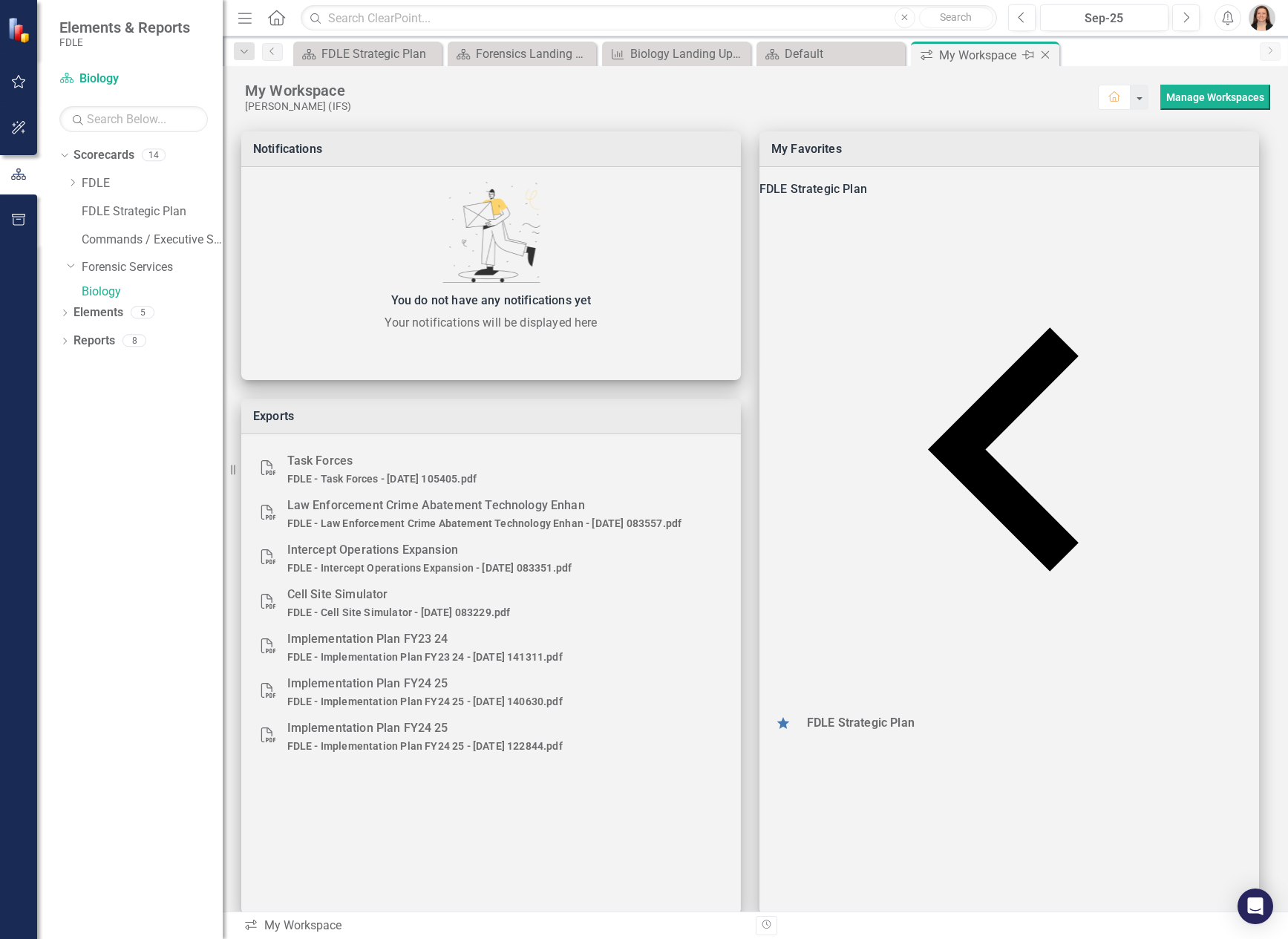
click at [1046, 55] on icon "Close" at bounding box center [1045, 55] width 15 height 12
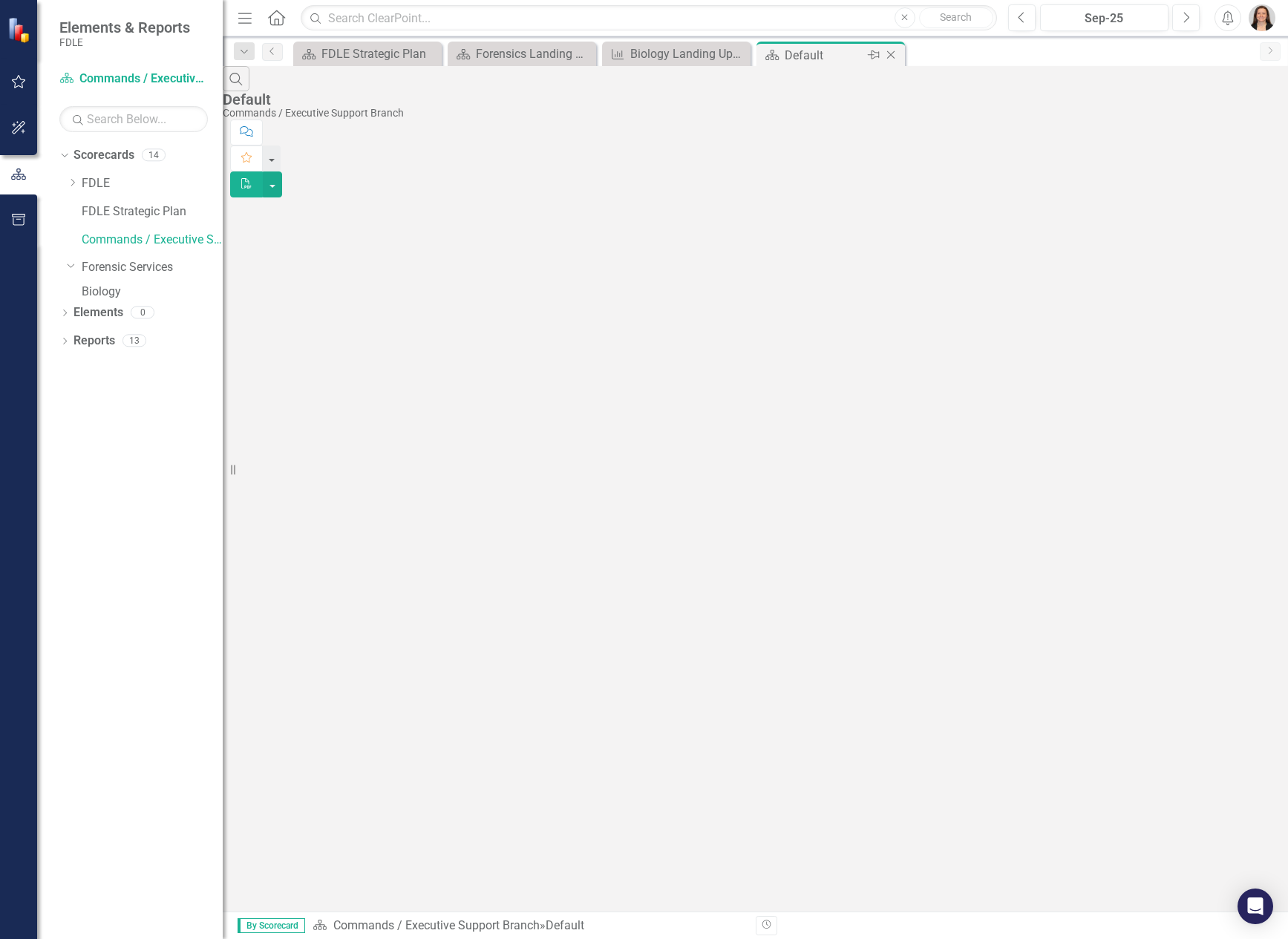
click at [833, 53] on div "Default" at bounding box center [824, 55] width 80 height 18
click at [892, 51] on icon "Close" at bounding box center [890, 55] width 15 height 12
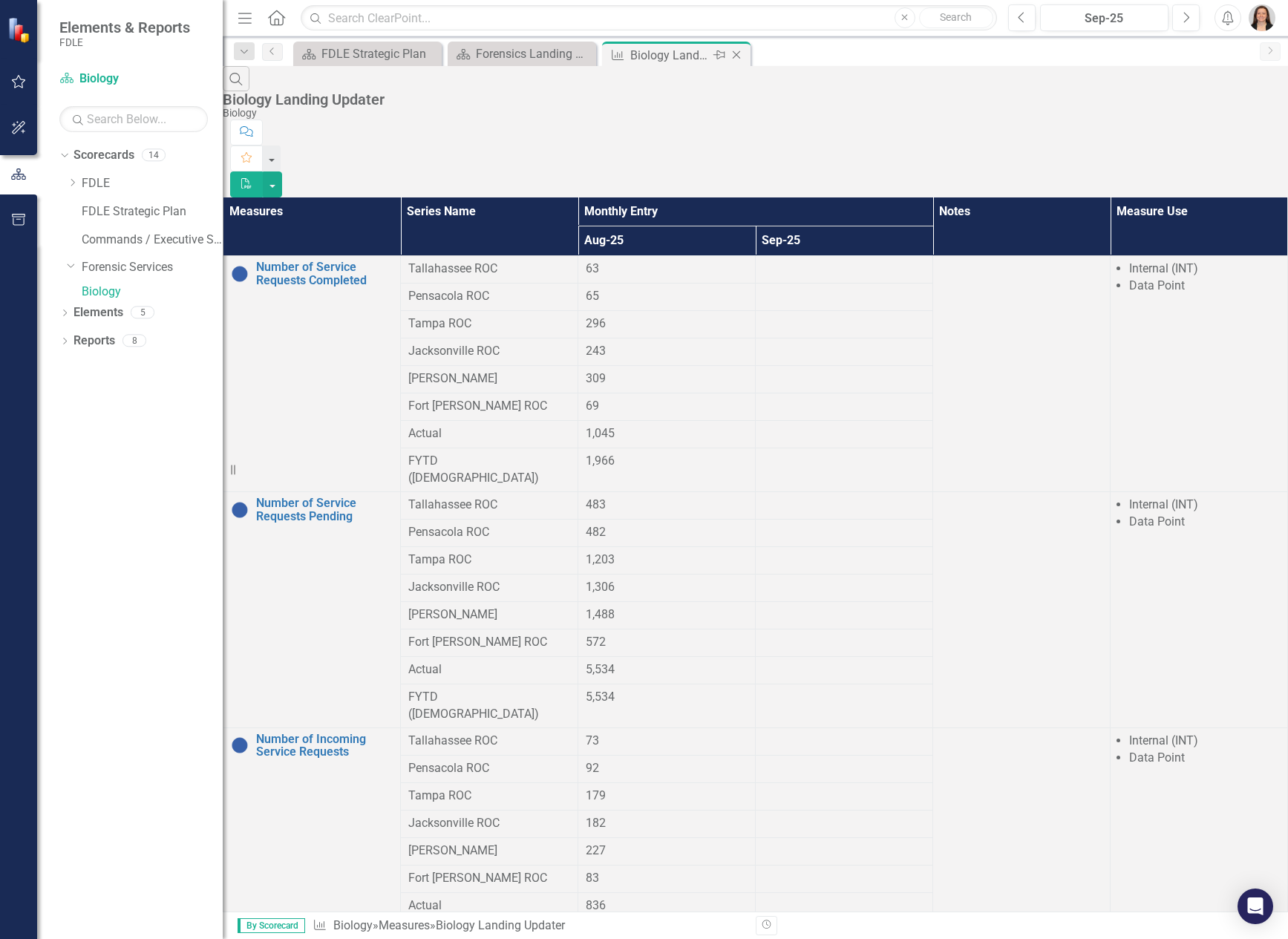
click at [682, 54] on div "Biology Landing Updater" at bounding box center [670, 55] width 80 height 18
click at [742, 54] on icon "Close" at bounding box center [736, 55] width 15 height 12
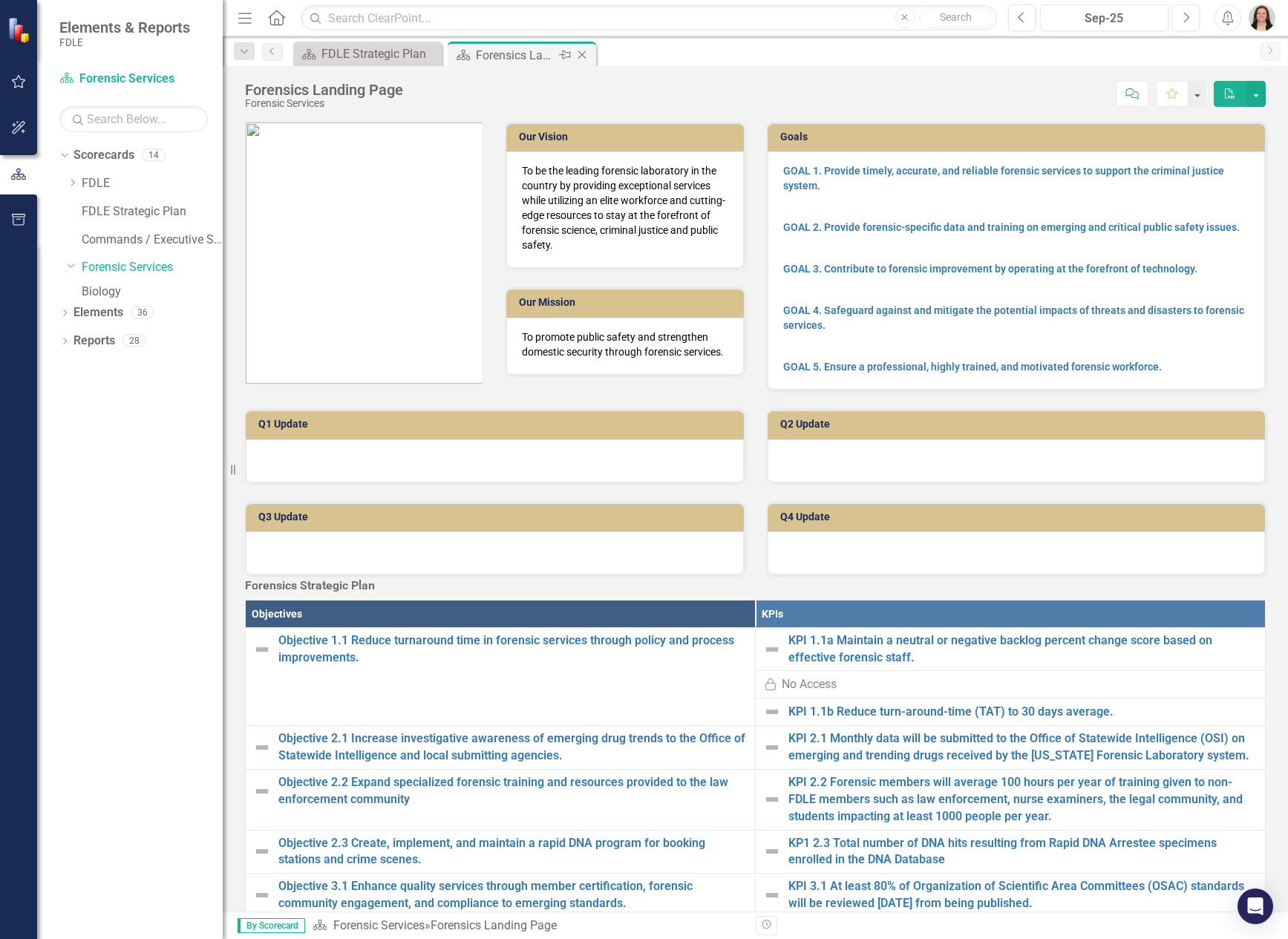
click at [516, 54] on div "Forensics Landing Page" at bounding box center [516, 55] width 80 height 18
click at [582, 54] on icon "Close" at bounding box center [582, 55] width 15 height 12
